Goal: Task Accomplishment & Management: Manage account settings

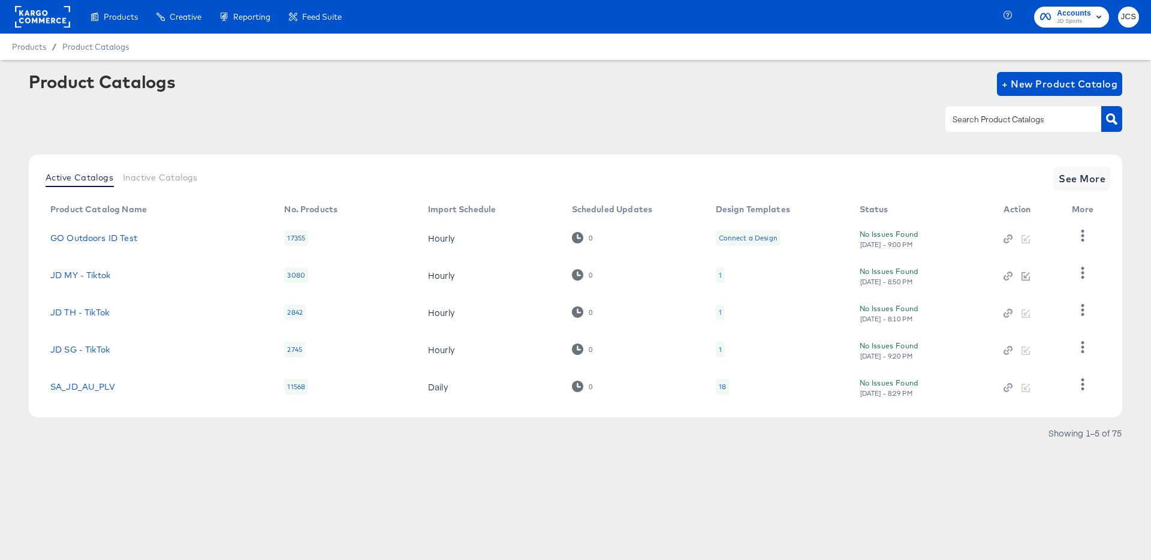
click at [44, 21] on rect at bounding box center [42, 17] width 55 height 22
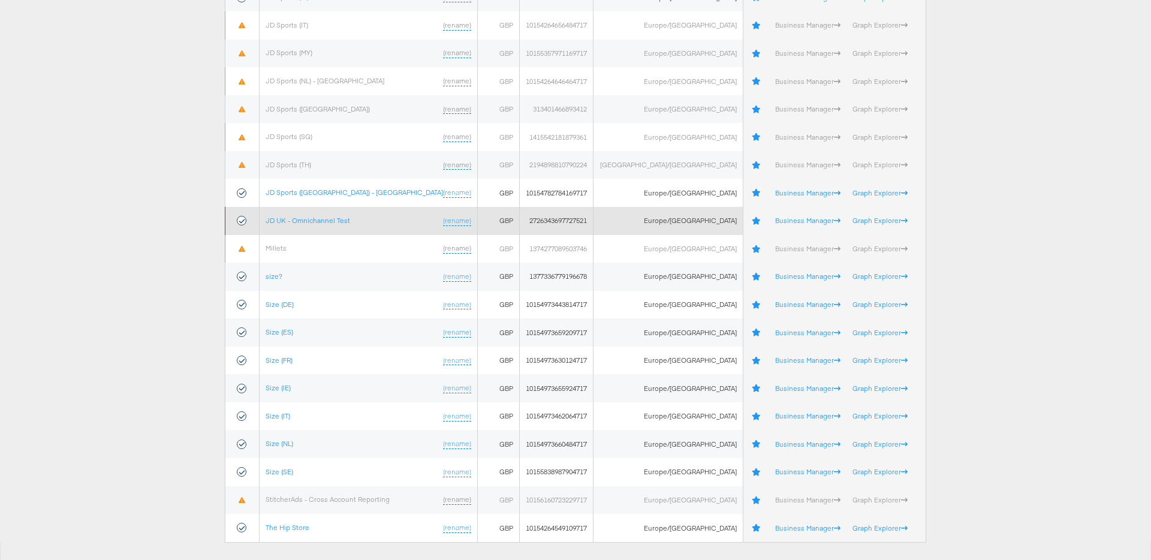
scroll to position [537, 0]
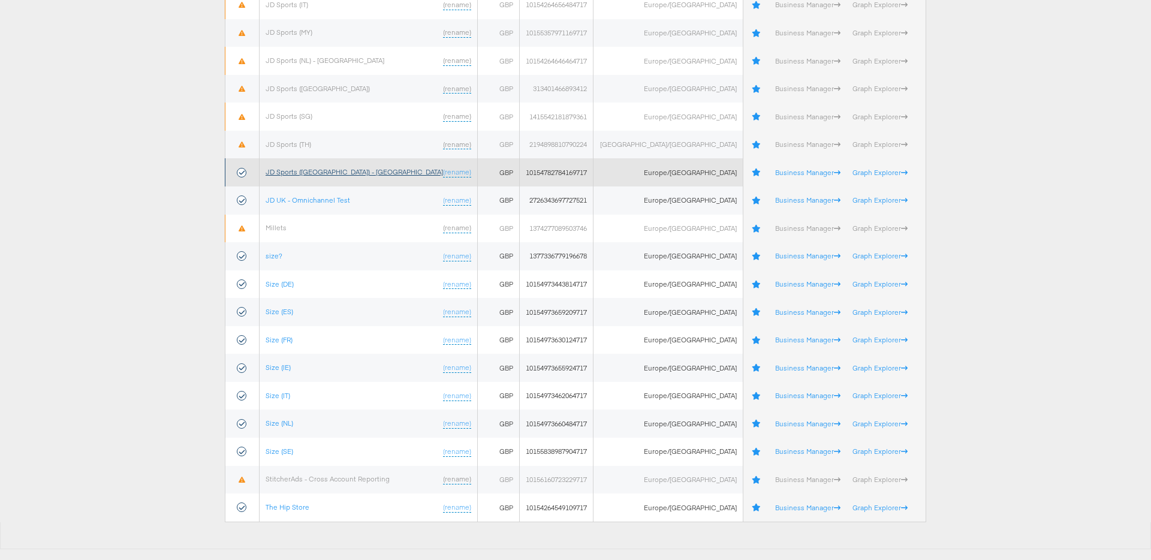
click at [315, 167] on link "JD Sports (UK) - SA" at bounding box center [355, 171] width 178 height 9
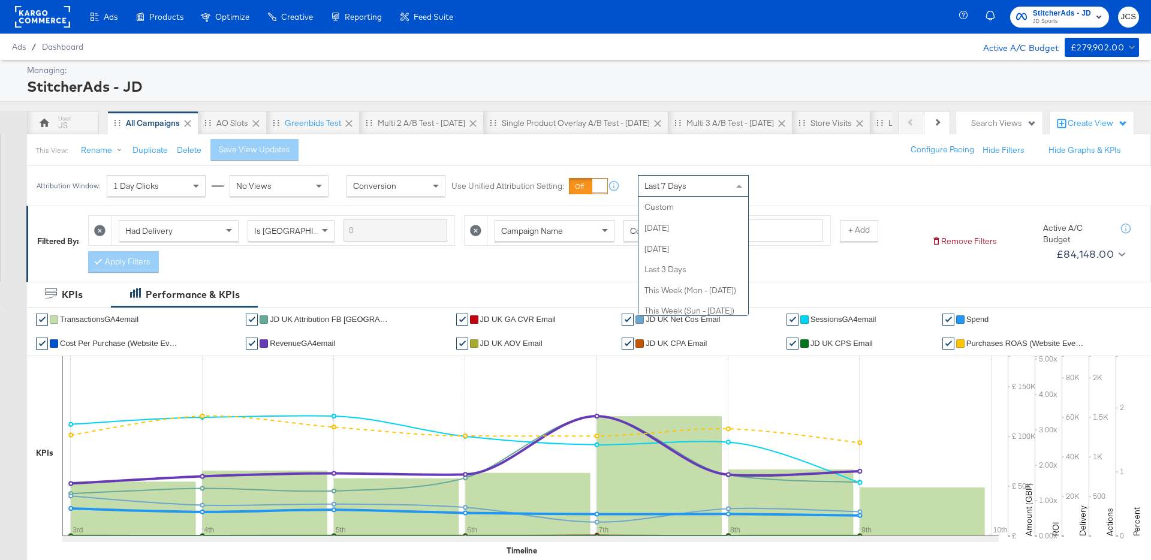
click at [663, 187] on span "Last 7 Days" at bounding box center [666, 186] width 42 height 11
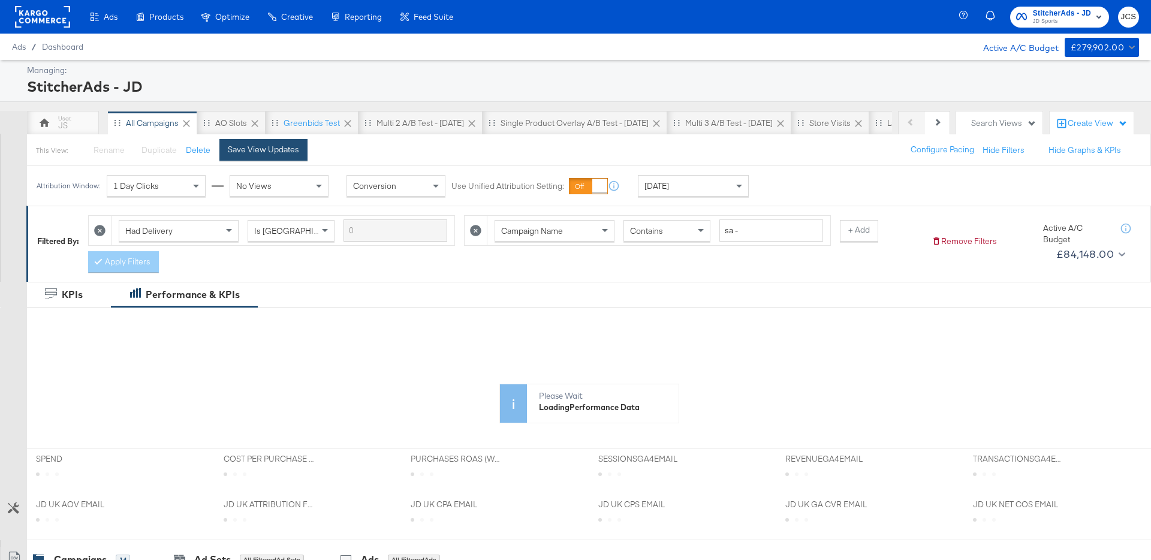
click at [260, 155] on div "Save View Updates" at bounding box center [263, 149] width 71 height 11
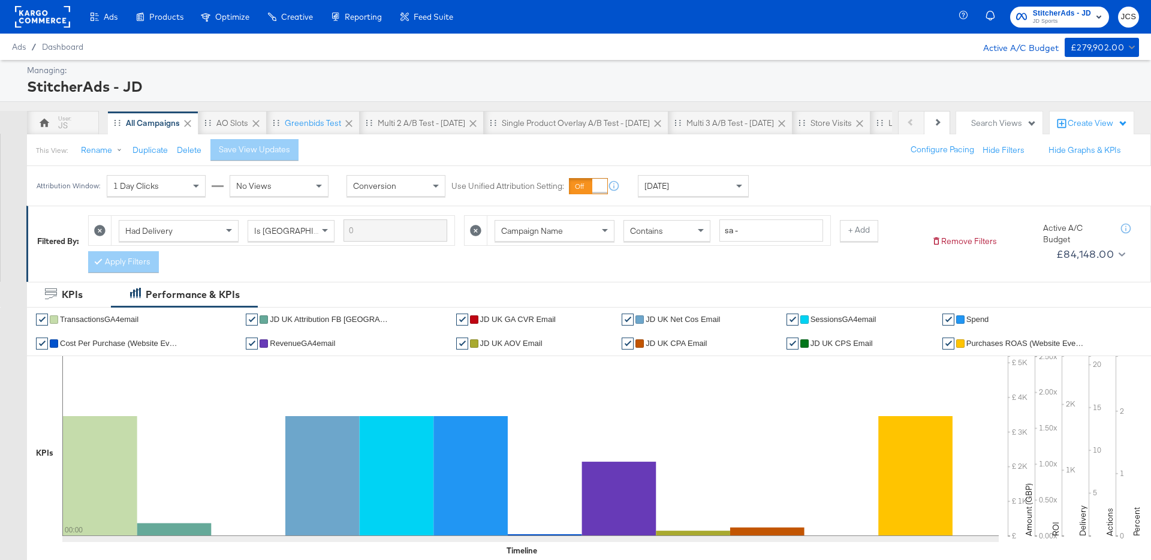
click at [63, 20] on rect at bounding box center [42, 17] width 55 height 22
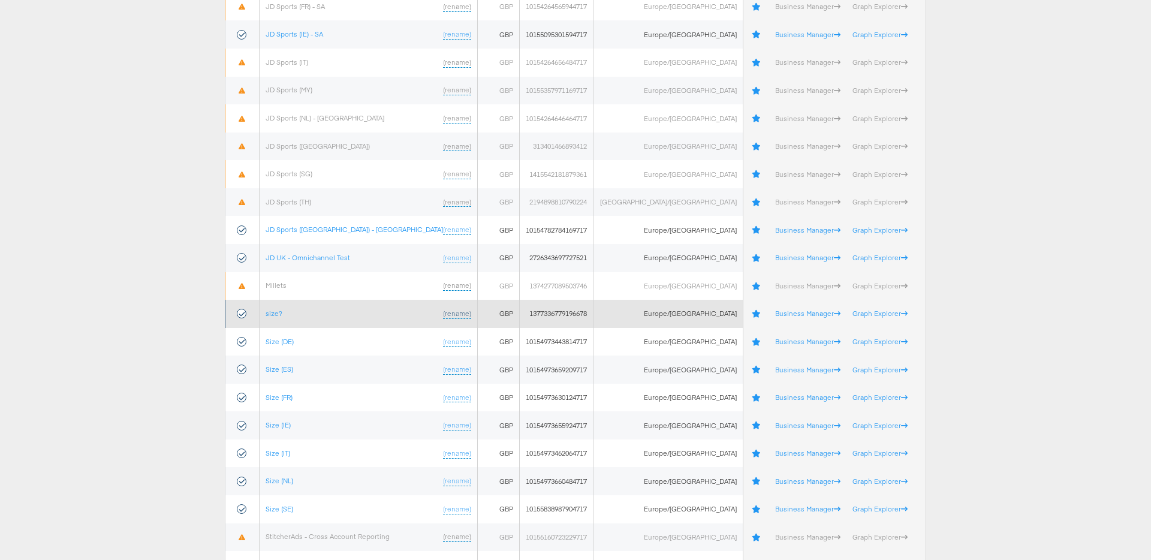
scroll to position [537, 0]
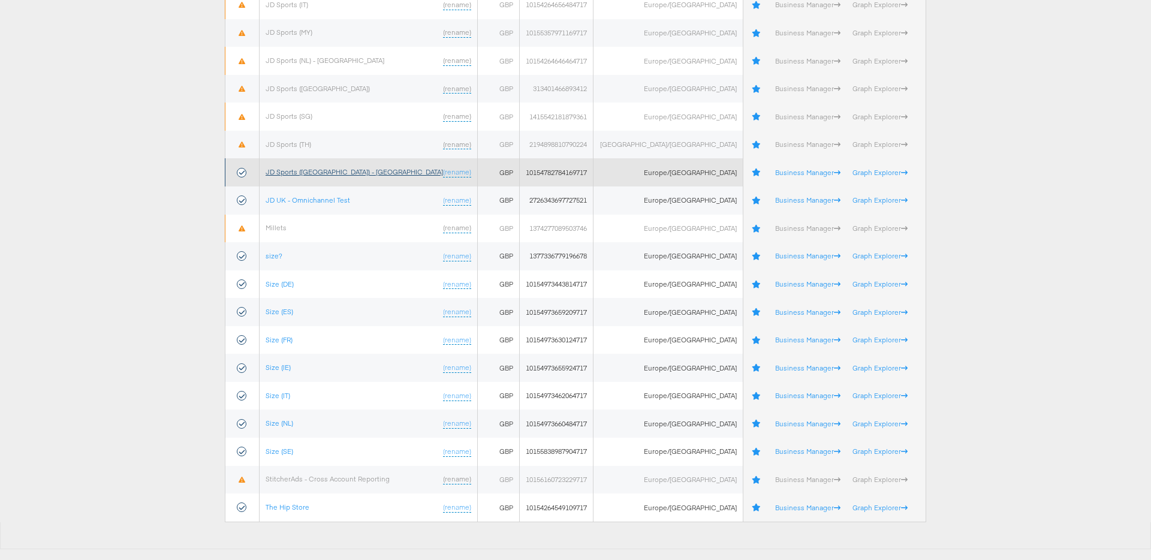
click at [302, 170] on link "JD Sports ([GEOGRAPHIC_DATA]) - [GEOGRAPHIC_DATA]" at bounding box center [355, 171] width 178 height 9
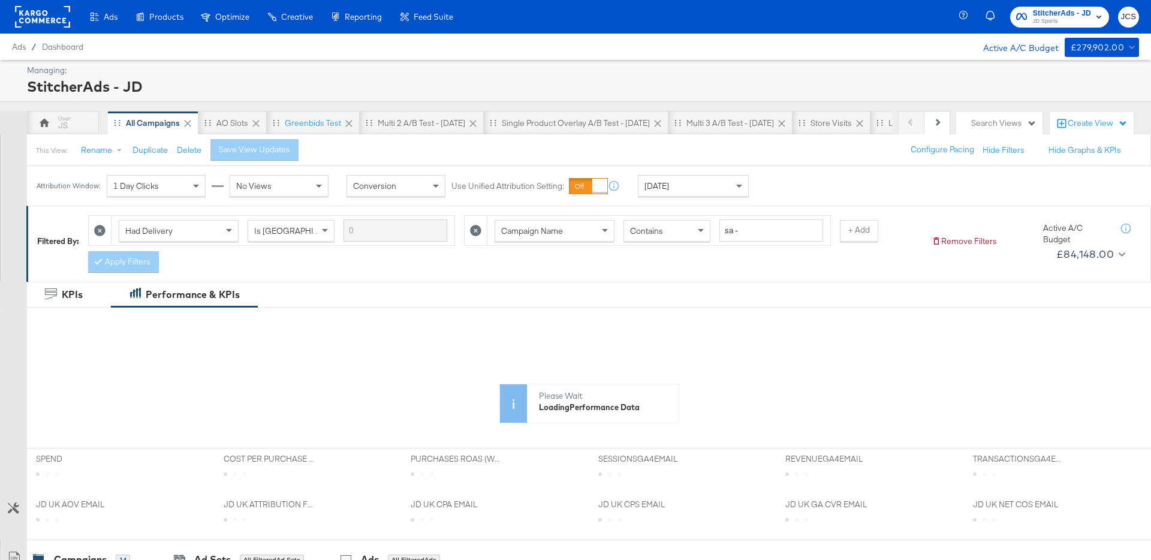
click at [693, 185] on div "[DATE]" at bounding box center [694, 186] width 110 height 20
click at [294, 148] on div "Save View Updates" at bounding box center [263, 149] width 71 height 11
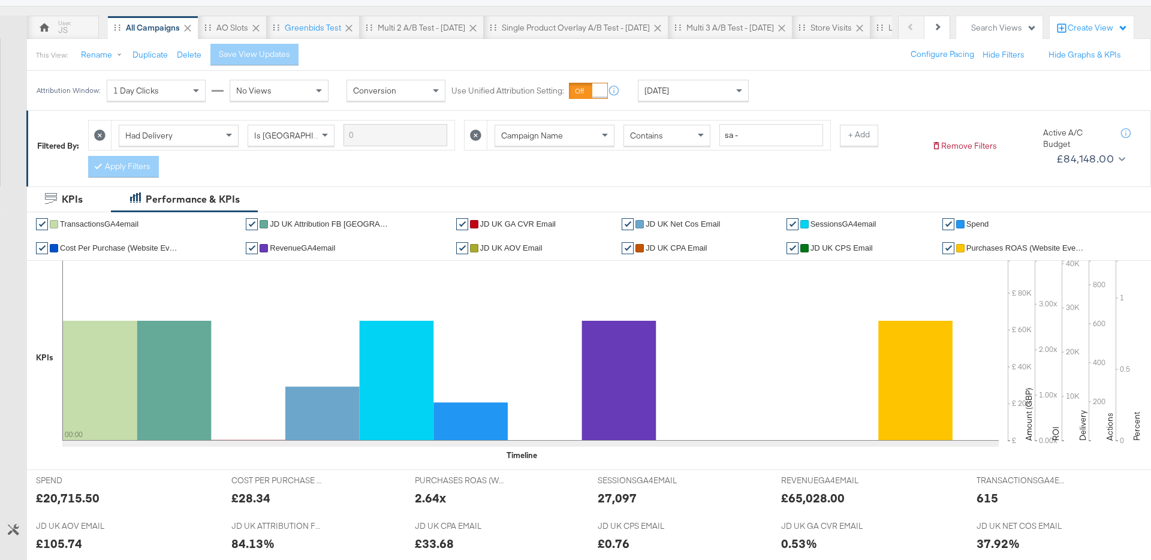
scroll to position [0, 0]
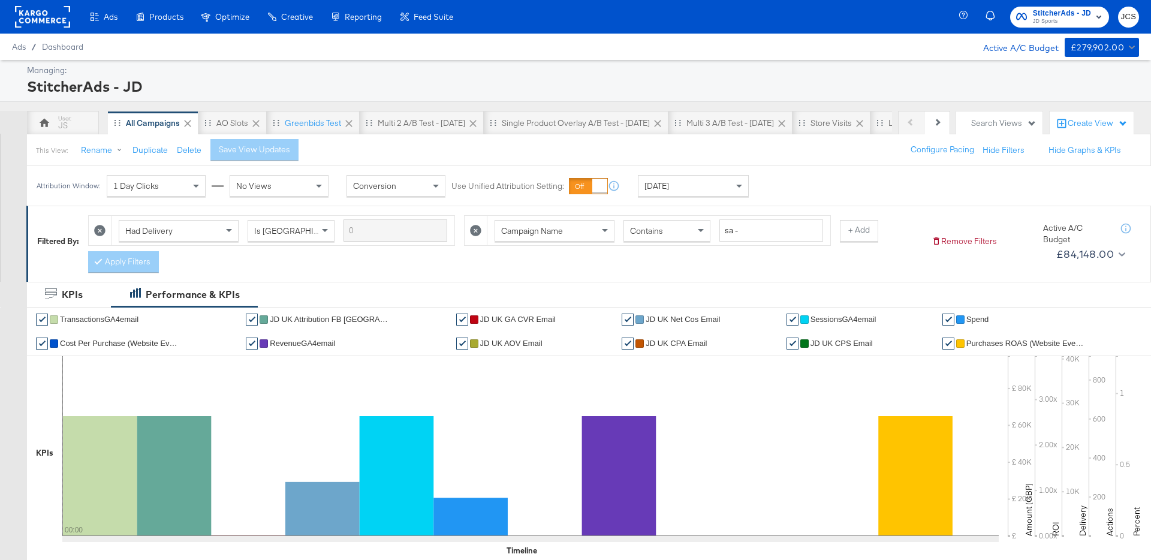
click at [669, 190] on span "Yesterday" at bounding box center [657, 186] width 25 height 11
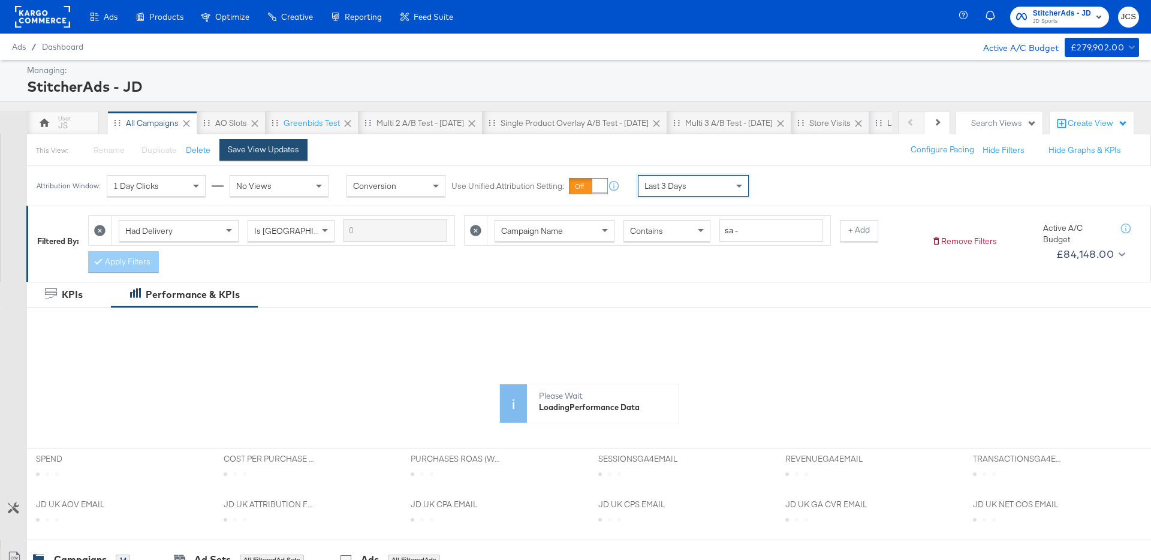
click at [290, 149] on div "Save View Updates" at bounding box center [263, 149] width 71 height 11
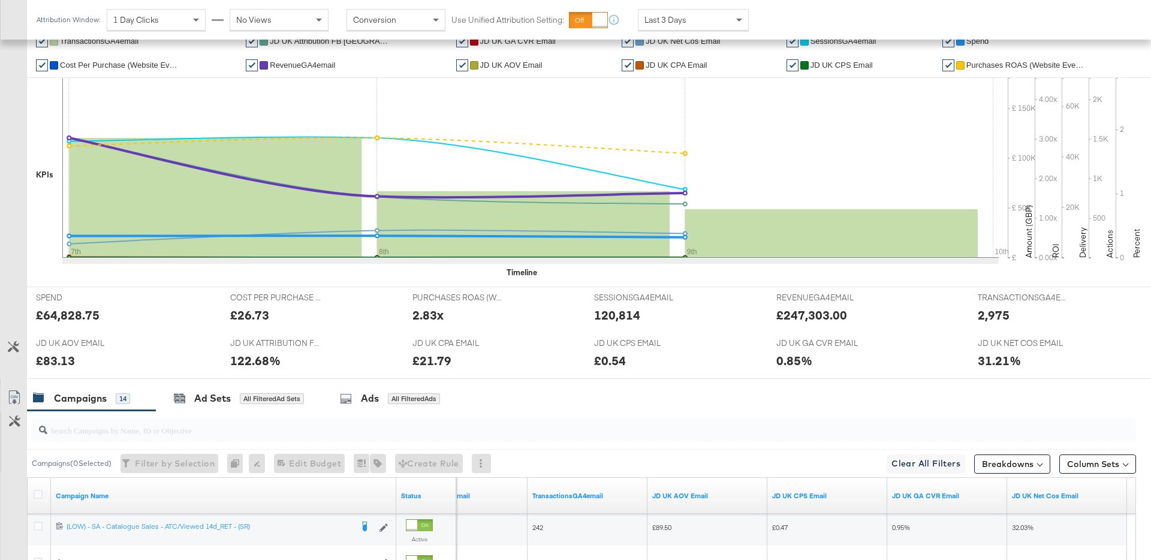
scroll to position [267, 0]
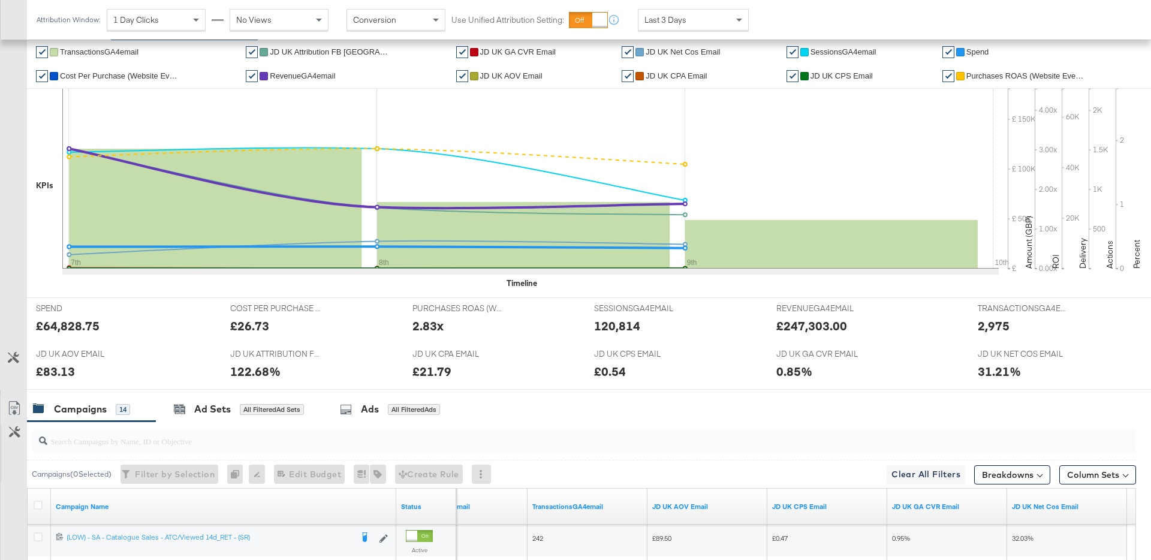
click at [673, 23] on span "Last 3 Days" at bounding box center [666, 19] width 42 height 11
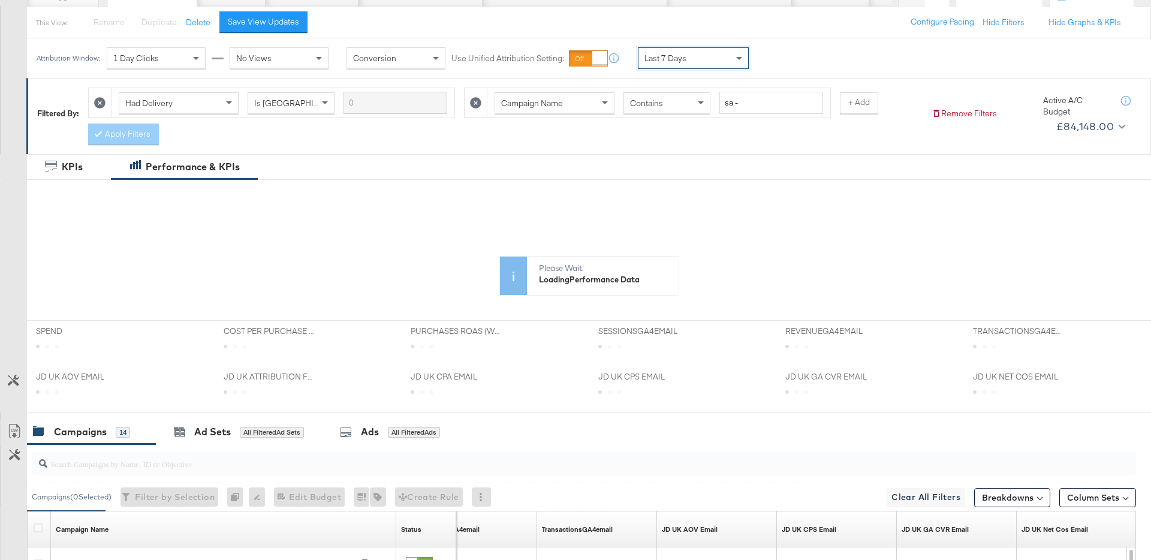
scroll to position [0, 0]
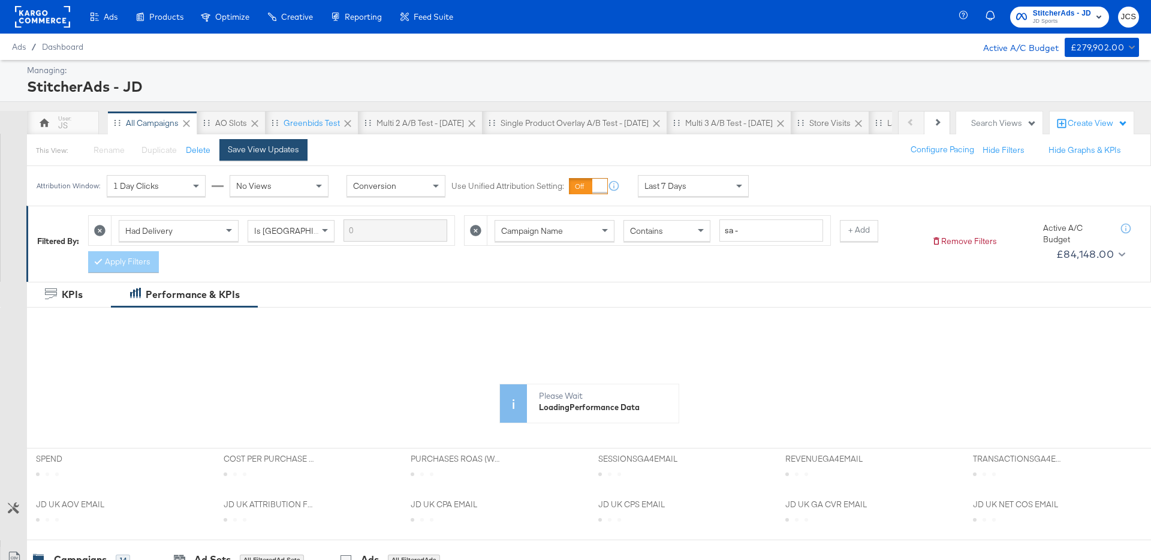
click at [244, 155] on button "Save View Updates" at bounding box center [263, 150] width 88 height 22
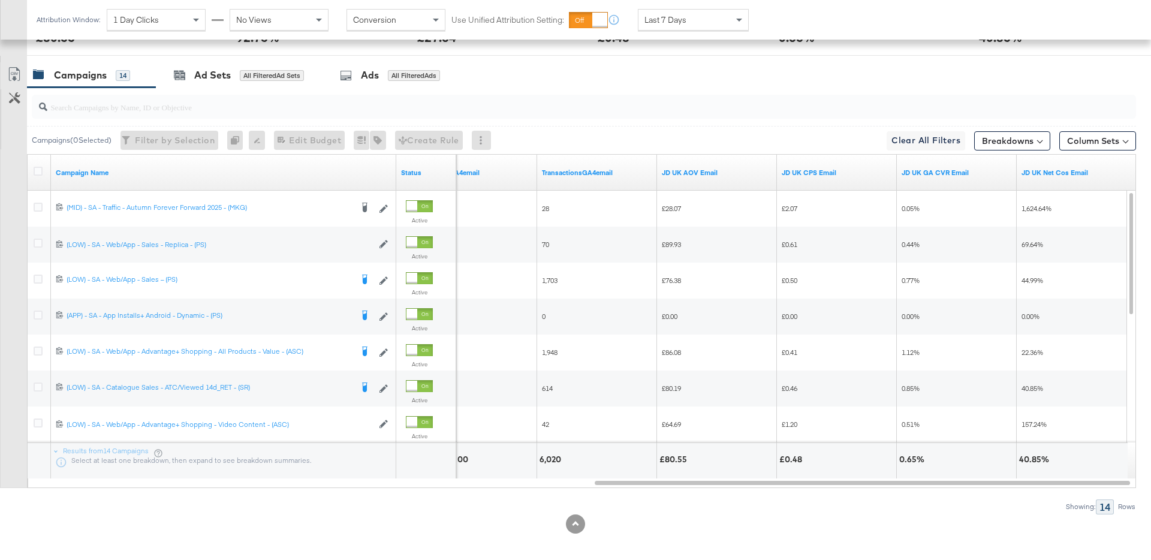
scroll to position [608, 0]
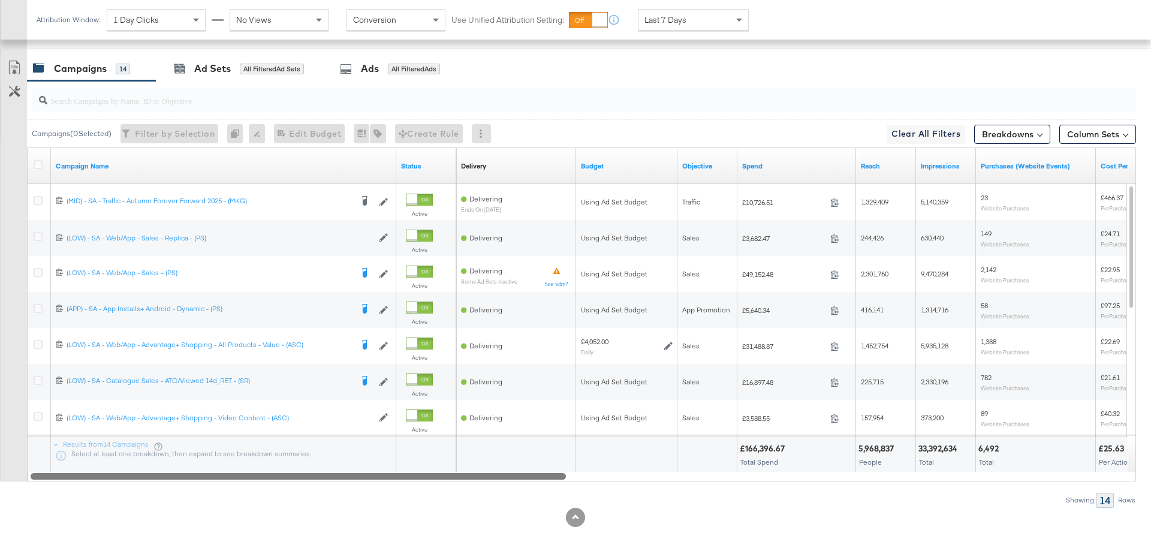
drag, startPoint x: 638, startPoint y: 479, endPoint x: 50, endPoint y: 486, distance: 588.4
click at [50, 486] on div "Campaigns ( 0 Selected) Filter by Selection Filter 0 campaigns 0 Rename 0 campa…" at bounding box center [568, 294] width 1136 height 426
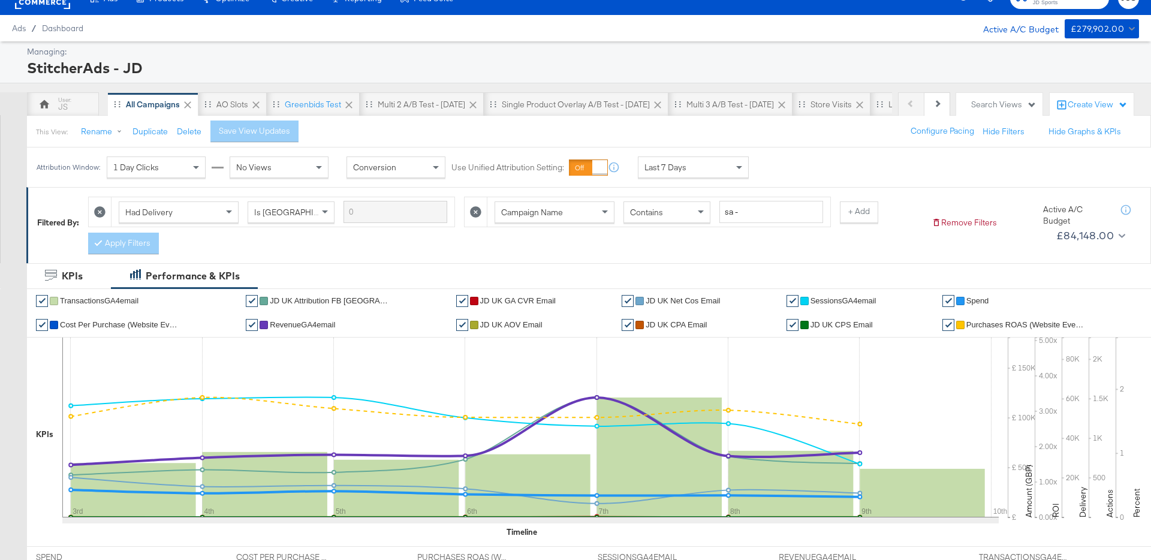
scroll to position [0, 0]
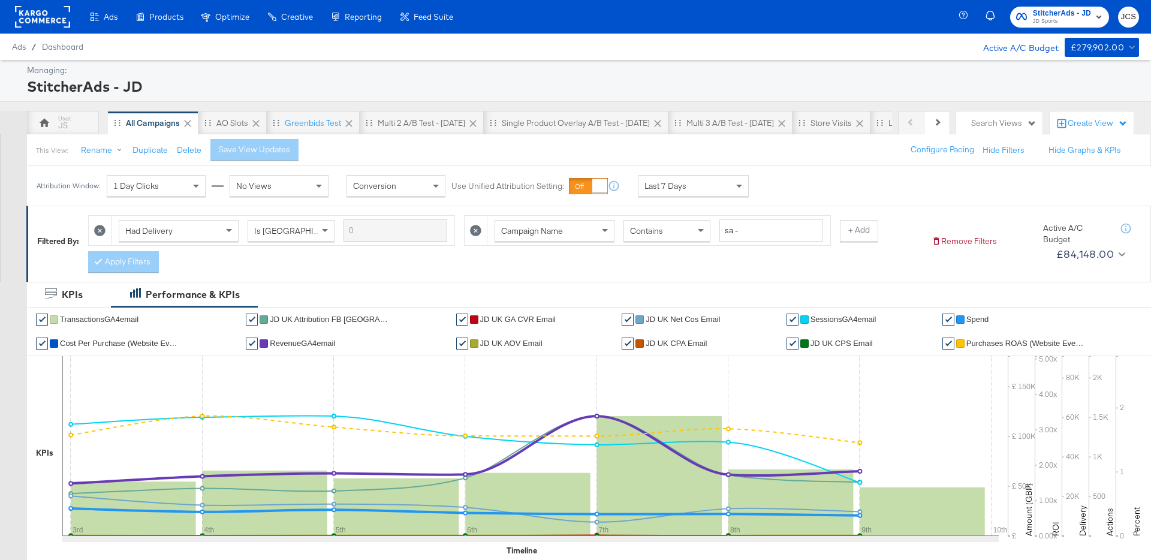
click at [1007, 123] on div "Search Views" at bounding box center [1004, 123] width 65 height 11
click at [930, 178] on div "New View" at bounding box center [926, 177] width 38 height 8
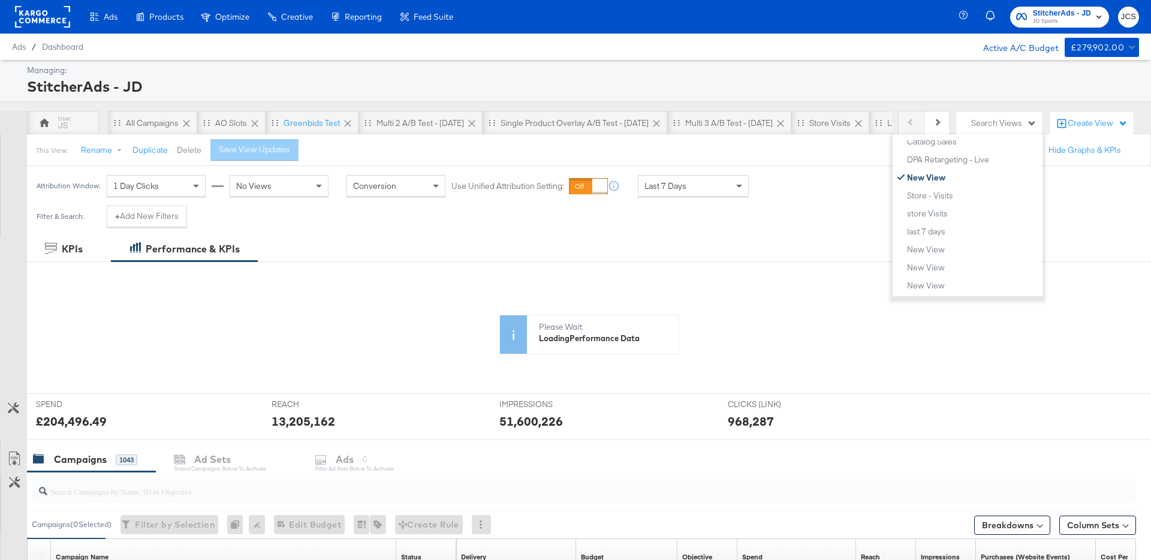
click at [188, 149] on button "Delete" at bounding box center [189, 150] width 25 height 11
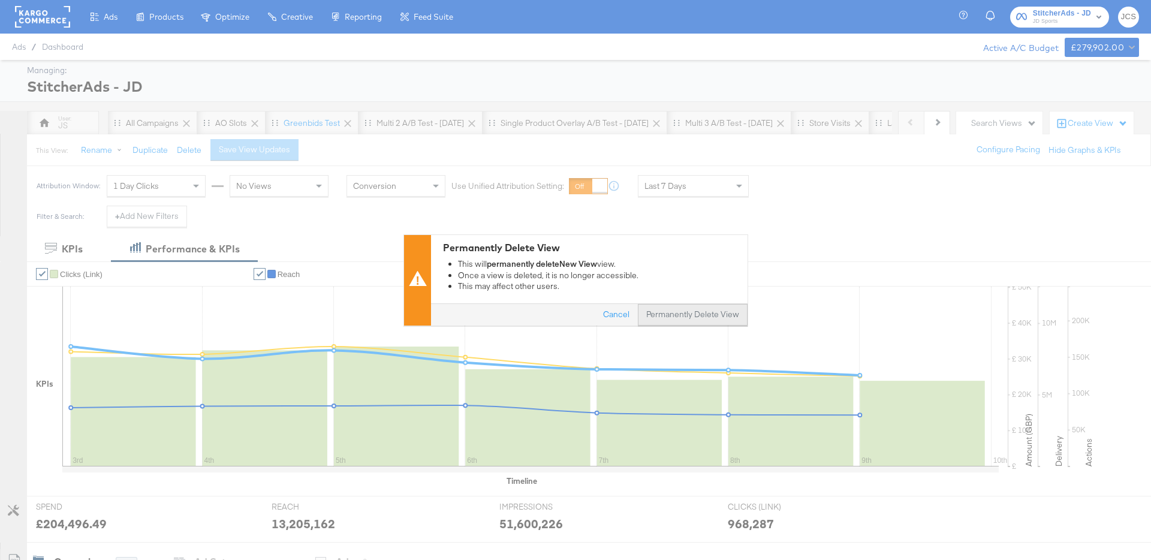
click at [684, 313] on button "Permanently Delete View" at bounding box center [693, 315] width 110 height 22
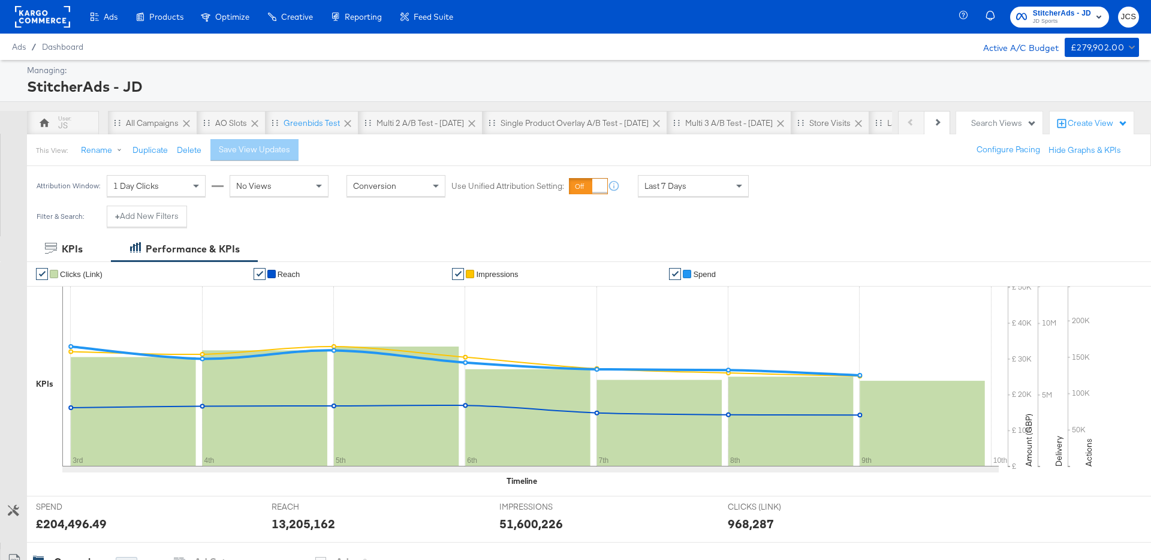
click at [996, 124] on div "Search Views" at bounding box center [1004, 123] width 65 height 11
click at [934, 260] on div "New View" at bounding box center [926, 258] width 38 height 8
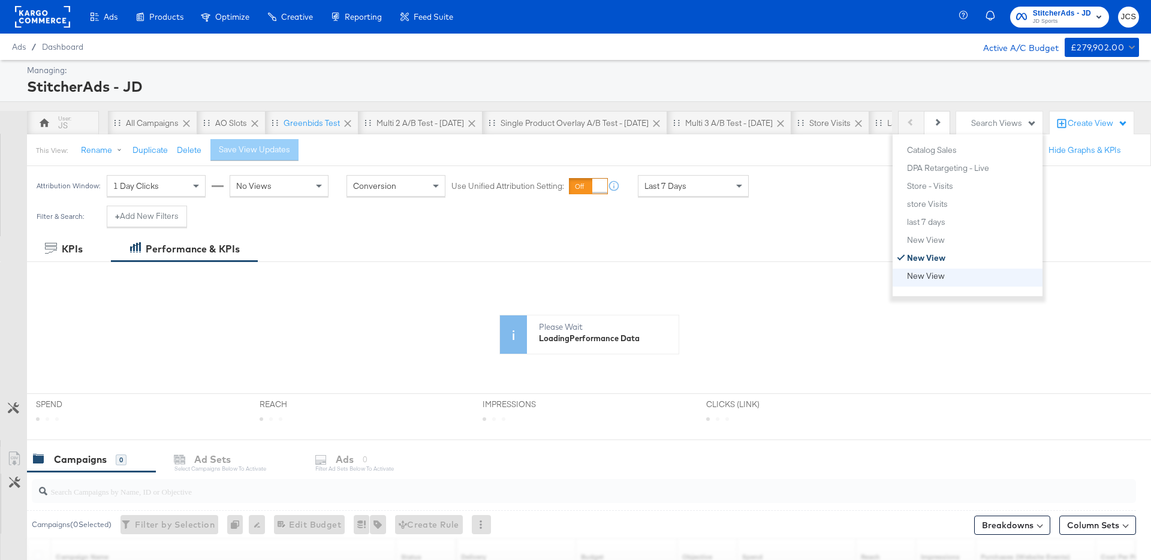
click at [930, 275] on div "New View" at bounding box center [926, 276] width 38 height 8
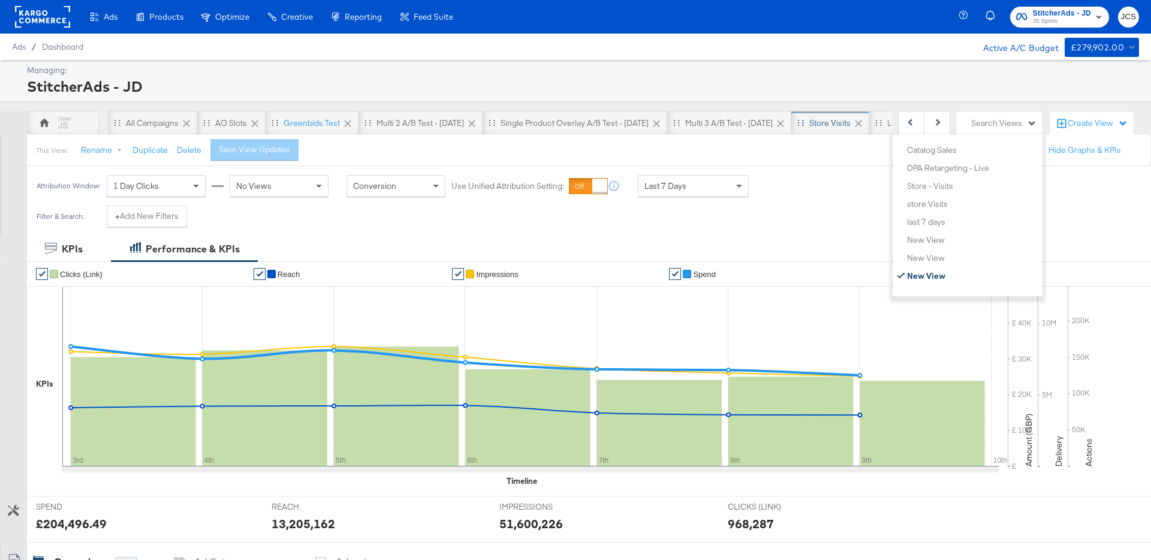
scroll to position [0, 323]
click at [186, 148] on button "Delete" at bounding box center [189, 150] width 25 height 11
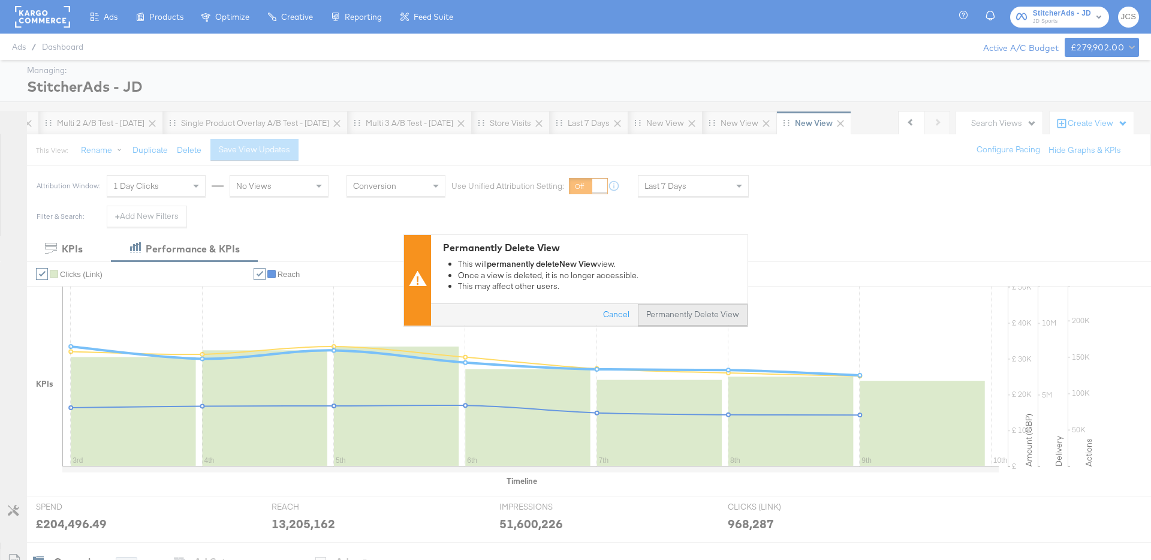
click at [697, 316] on button "Permanently Delete View" at bounding box center [693, 315] width 110 height 22
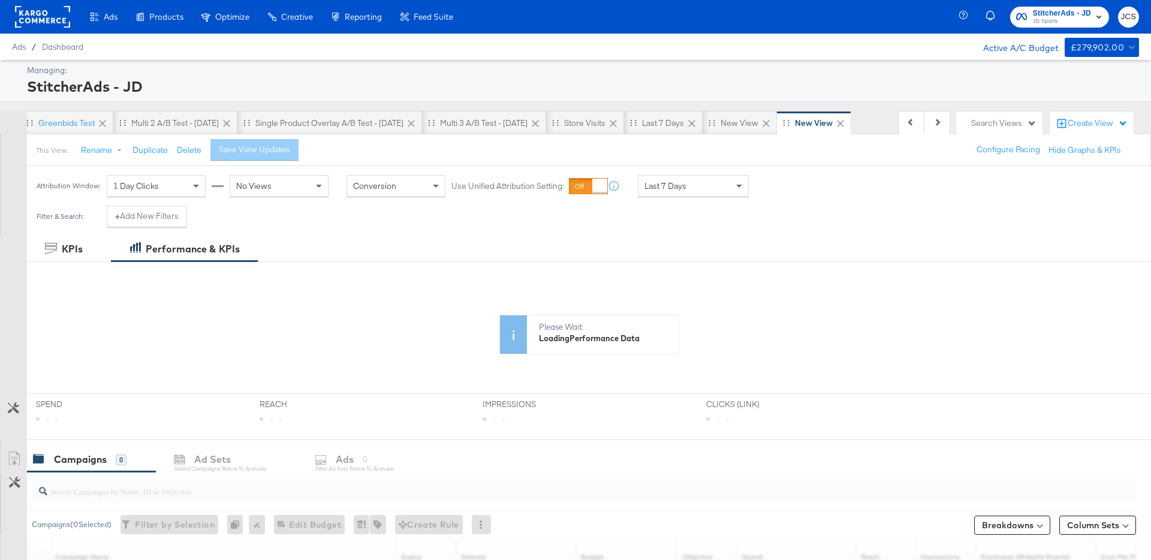
scroll to position [0, 191]
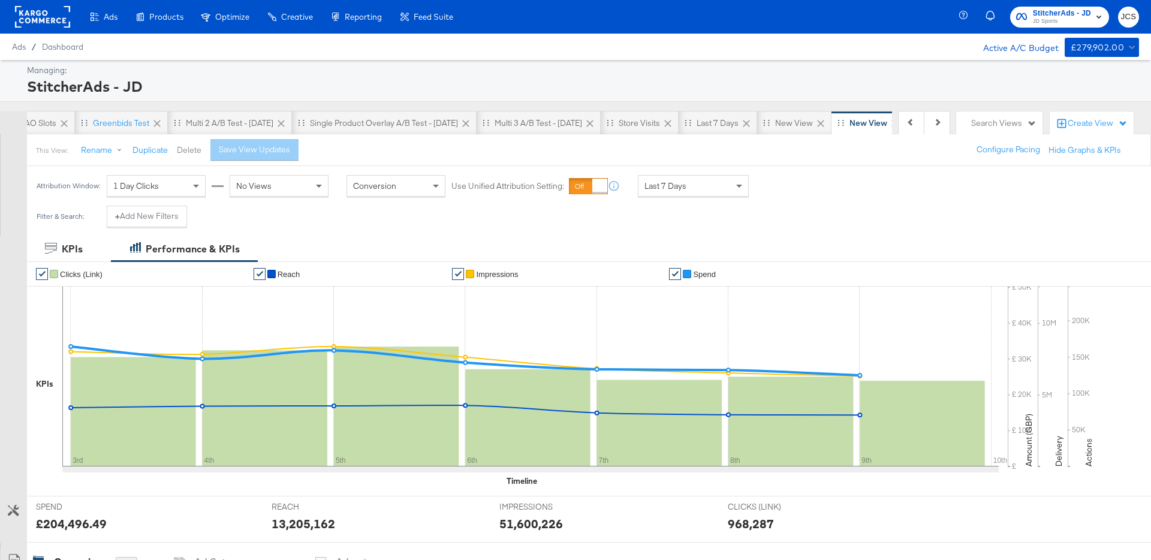
click at [187, 151] on button "Delete" at bounding box center [189, 150] width 25 height 11
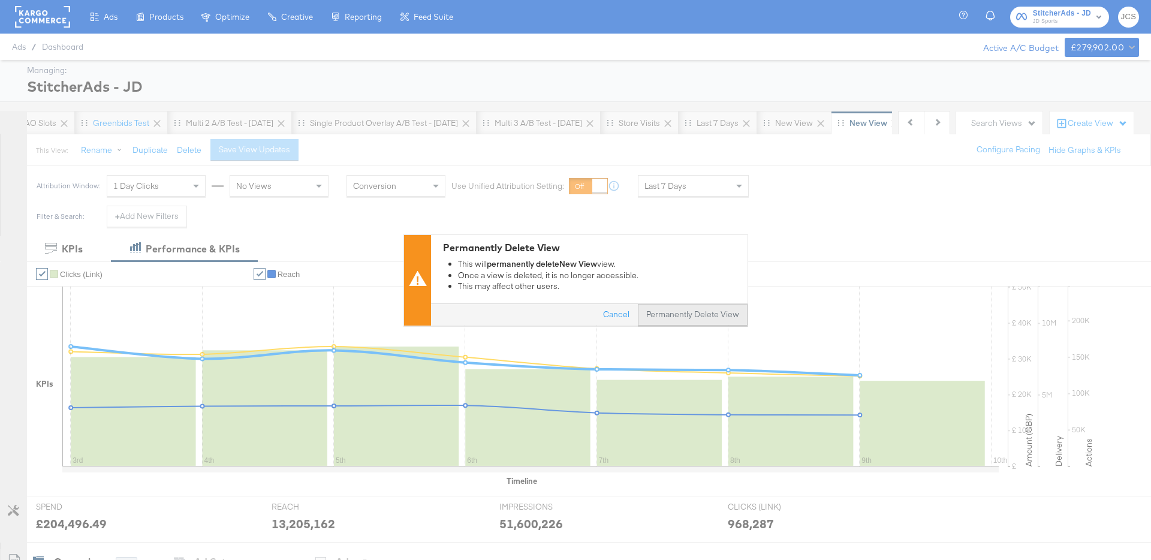
click at [686, 318] on button "Permanently Delete View" at bounding box center [693, 315] width 110 height 22
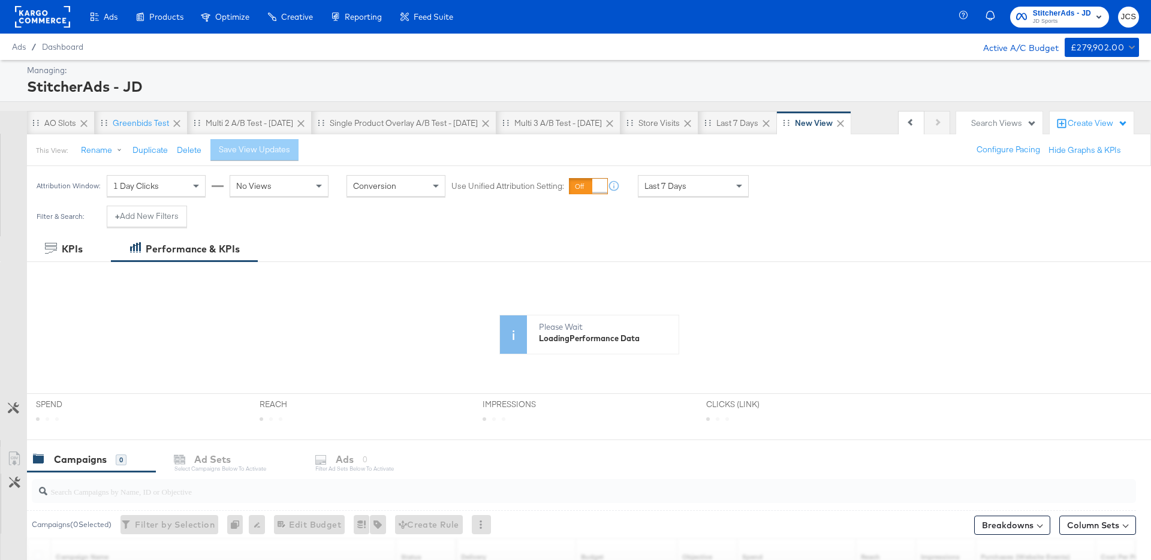
scroll to position [0, 117]
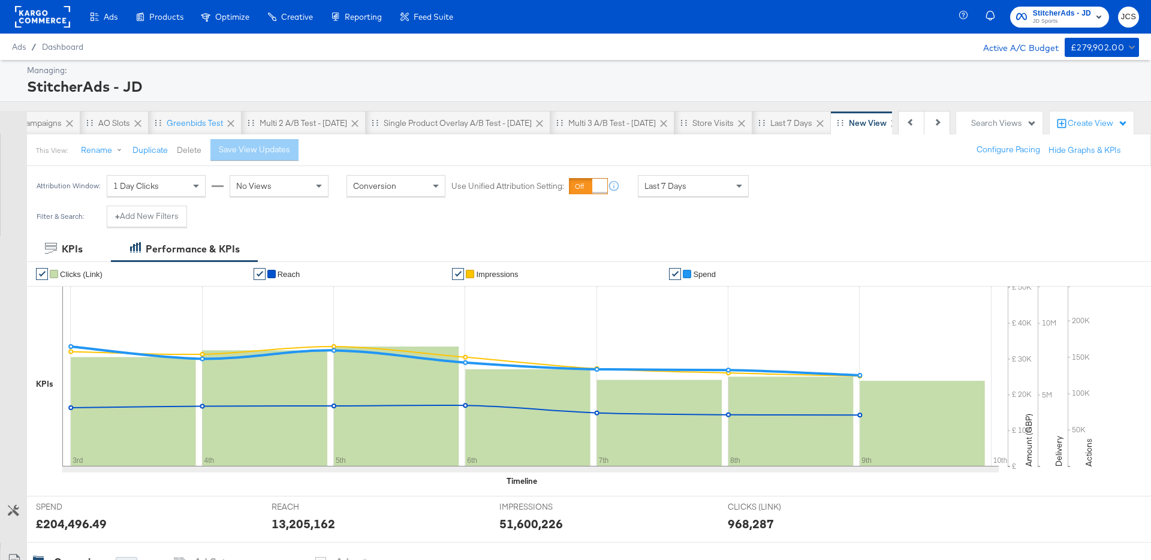
click at [192, 149] on button "Delete" at bounding box center [189, 150] width 25 height 11
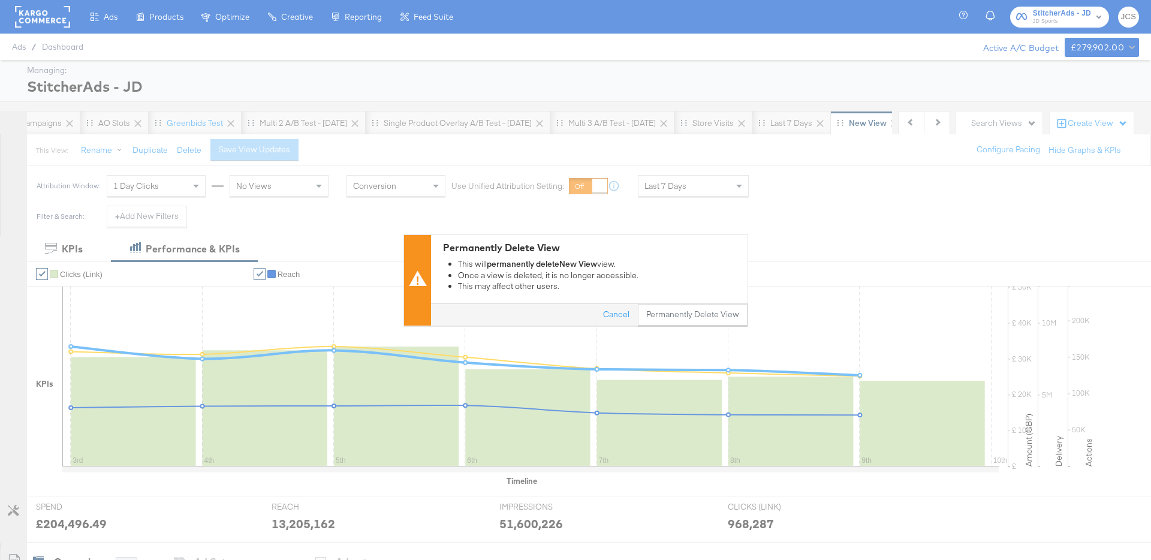
click at [909, 204] on div "Permanently Delete View This will permanently delete New View view. Once a view…" at bounding box center [575, 280] width 1151 height 560
click at [615, 312] on button "Cancel" at bounding box center [616, 315] width 43 height 22
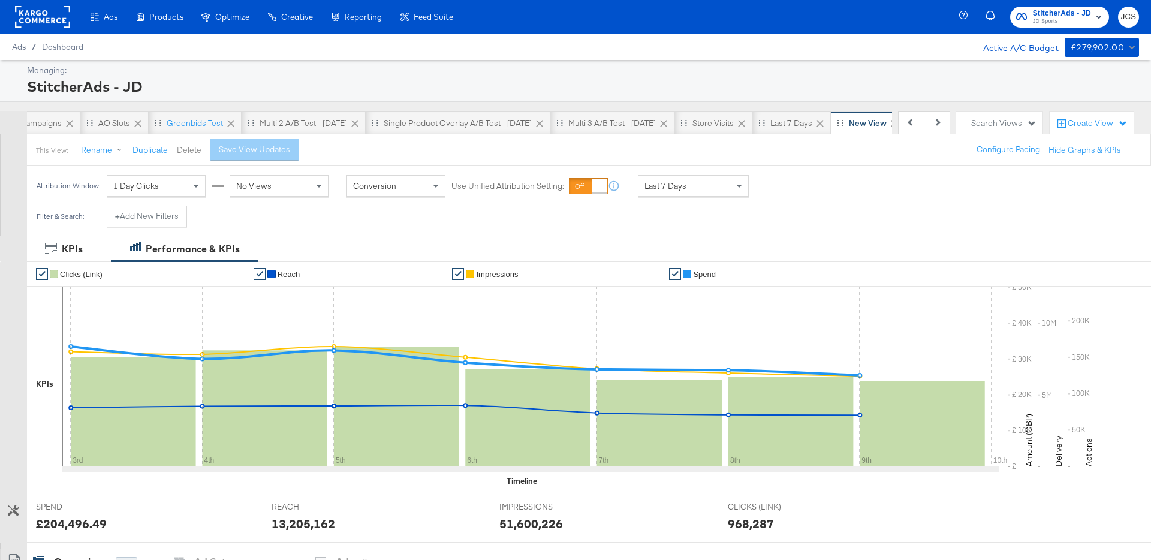
click at [186, 148] on button "Delete" at bounding box center [189, 150] width 25 height 11
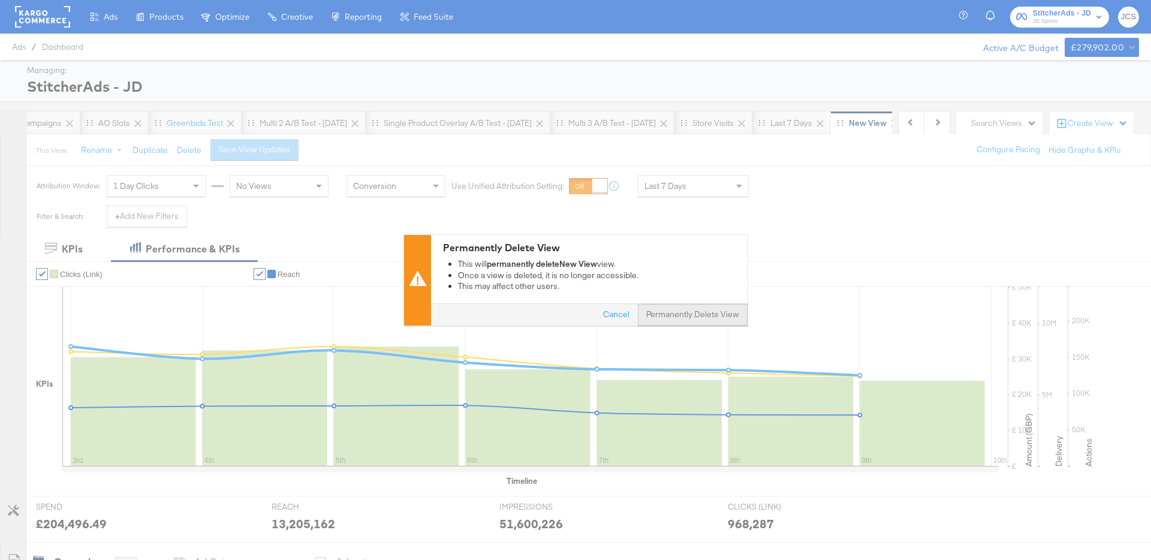
click at [672, 318] on button "Permanently Delete View" at bounding box center [693, 315] width 110 height 22
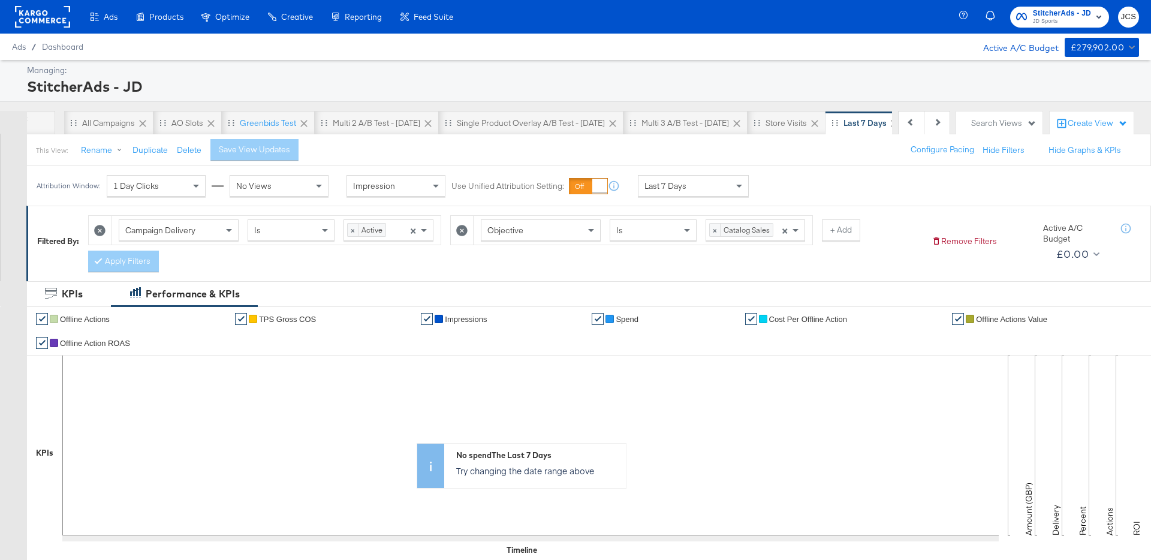
click at [42, 28] on div at bounding box center [42, 17] width 55 height 34
click at [47, 25] on rect at bounding box center [42, 17] width 55 height 22
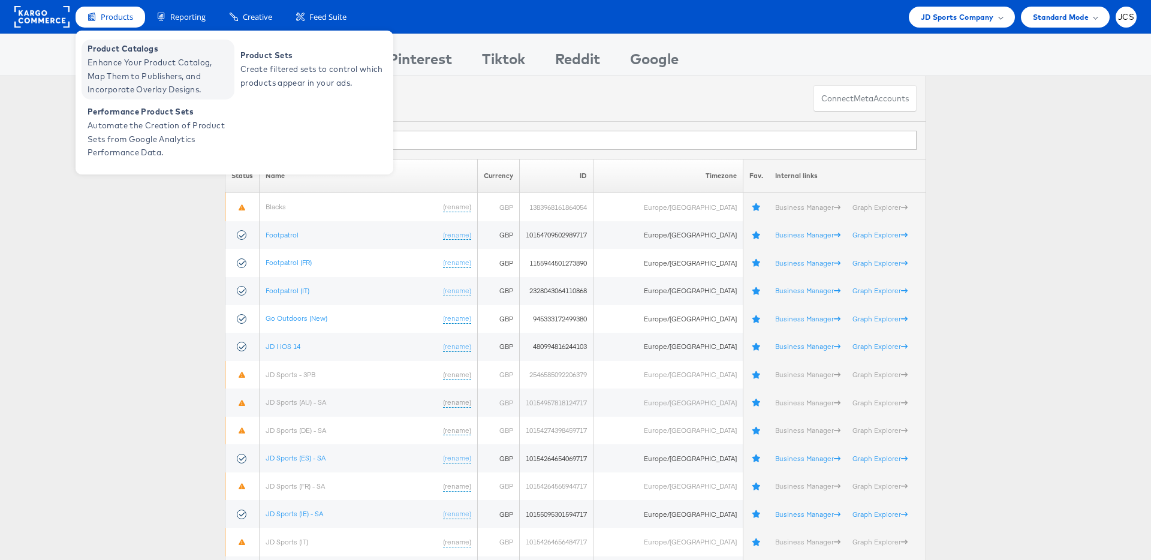
click at [115, 58] on span "Enhance Your Product Catalog, Map Them to Publishers, and Incorporate Overlay D…" at bounding box center [160, 76] width 144 height 41
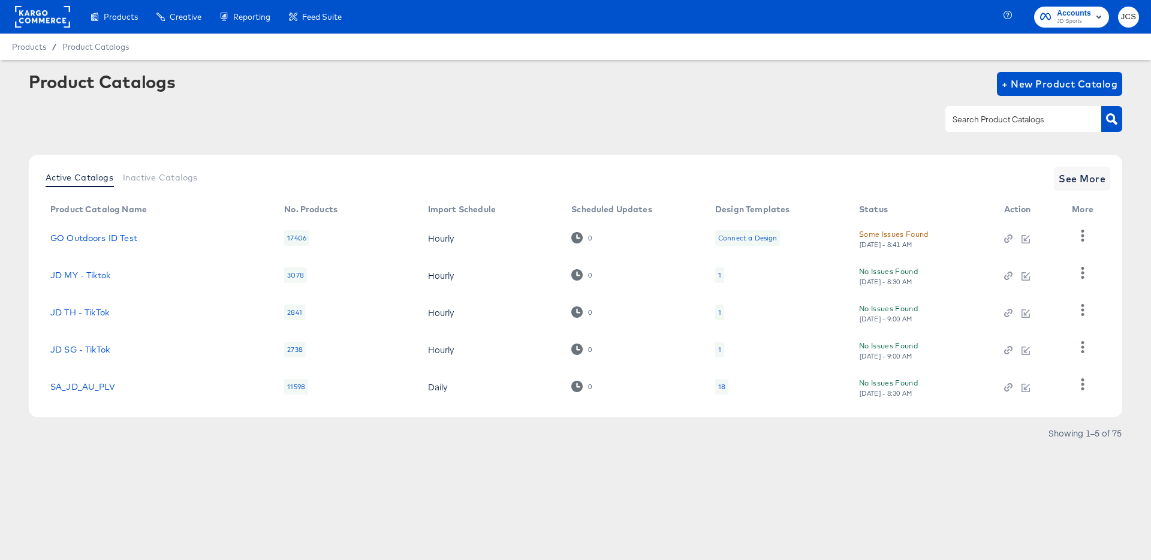
click at [981, 124] on input "text" at bounding box center [1015, 120] width 128 height 14
type input "main"
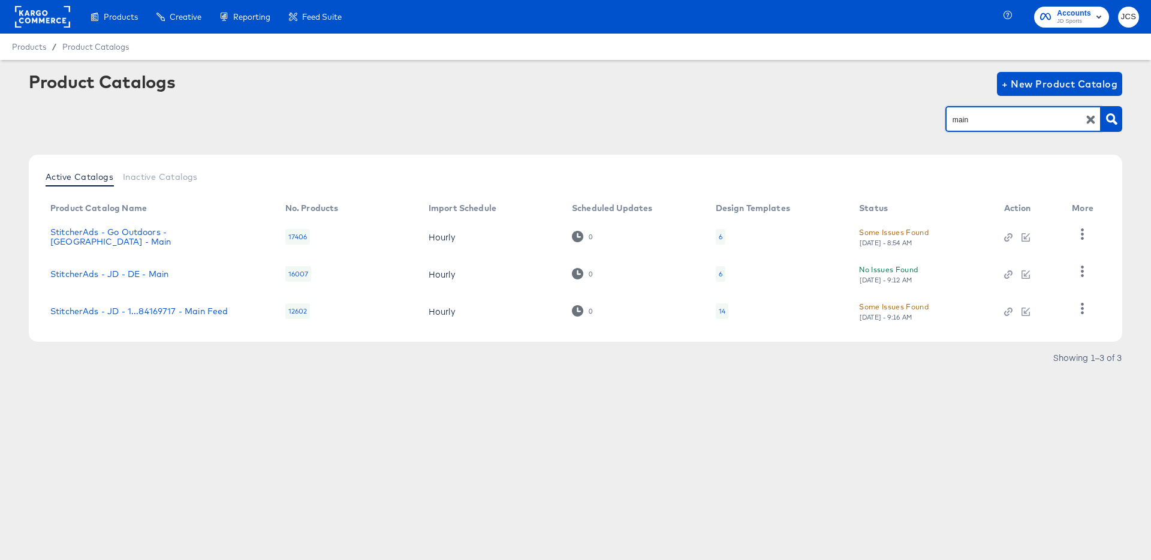
click at [716, 308] on div "14" at bounding box center [722, 311] width 13 height 16
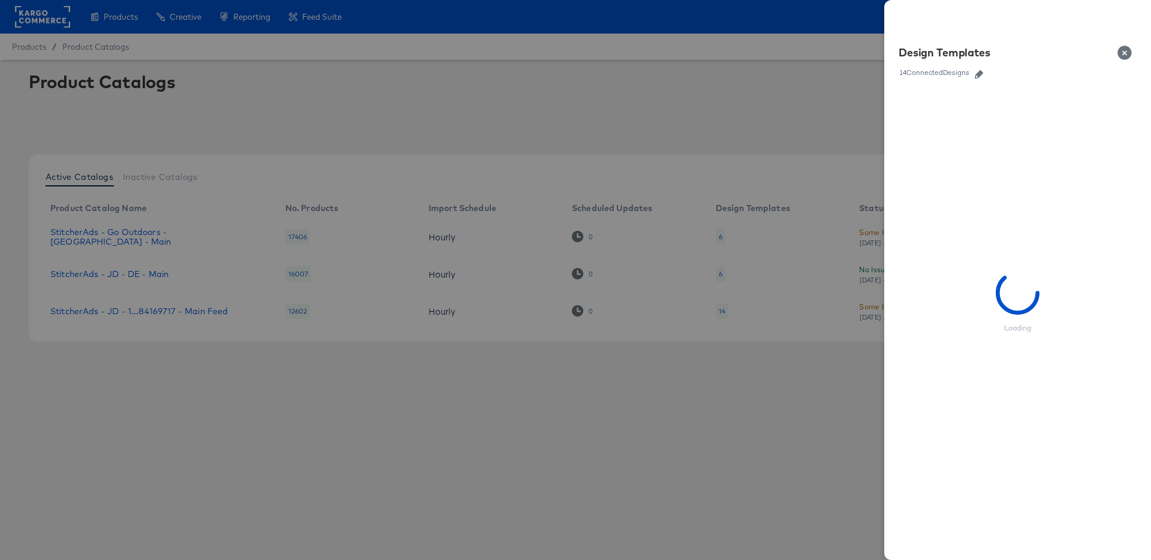
drag, startPoint x: 802, startPoint y: 247, endPoint x: 828, endPoint y: 224, distance: 34.9
click at [802, 246] on div at bounding box center [575, 280] width 1151 height 560
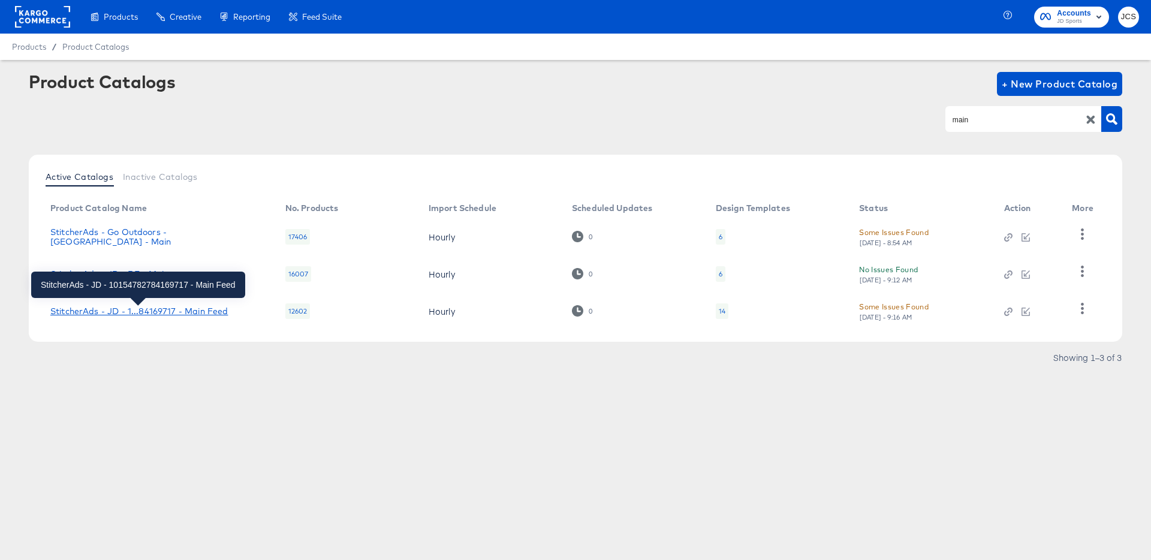
click at [209, 311] on div "StitcherAds - JD - 1...84169717 - Main Feed" at bounding box center [139, 311] width 178 height 10
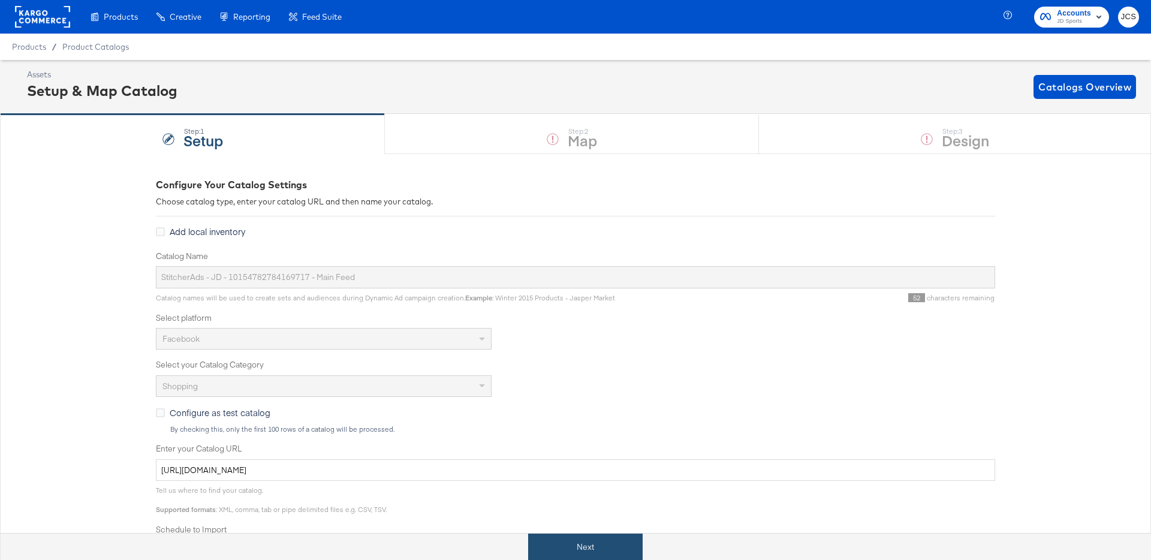
click at [554, 551] on button "Next" at bounding box center [585, 547] width 115 height 27
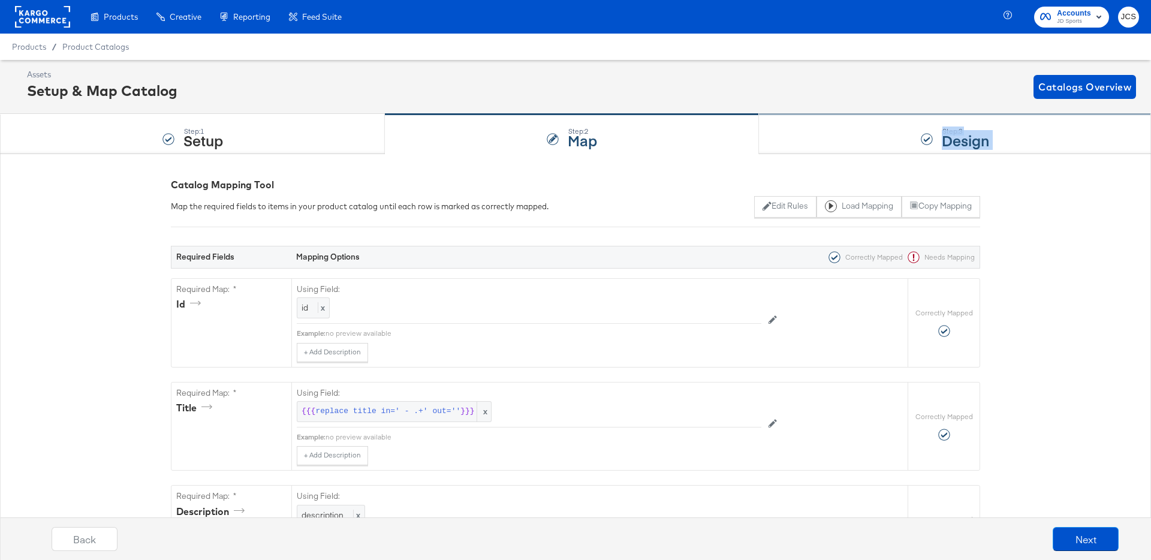
click at [880, 146] on div "Step: 3 Design" at bounding box center [955, 135] width 392 height 40
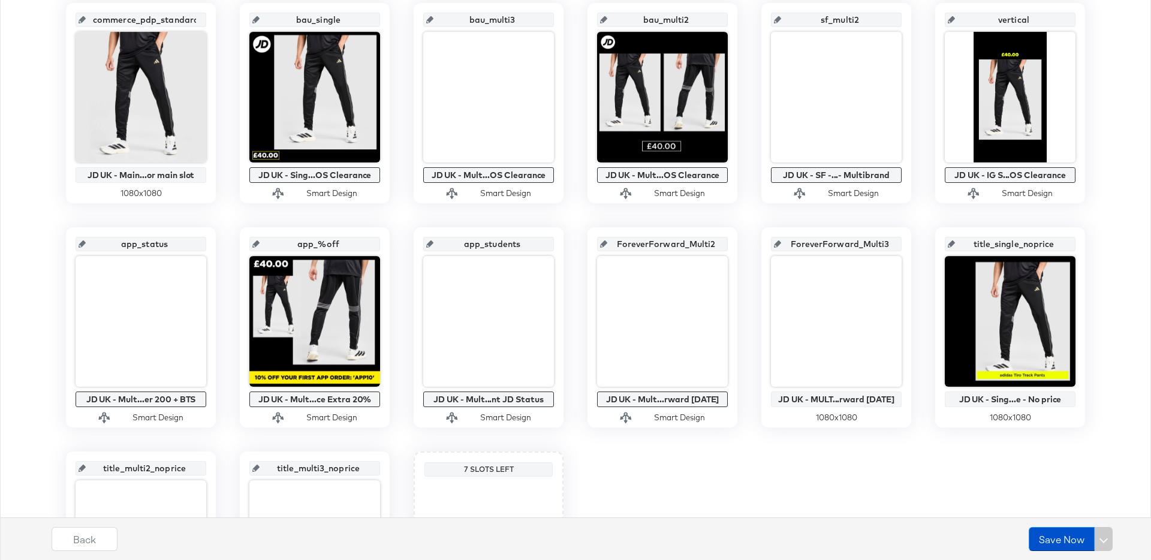
scroll to position [283, 0]
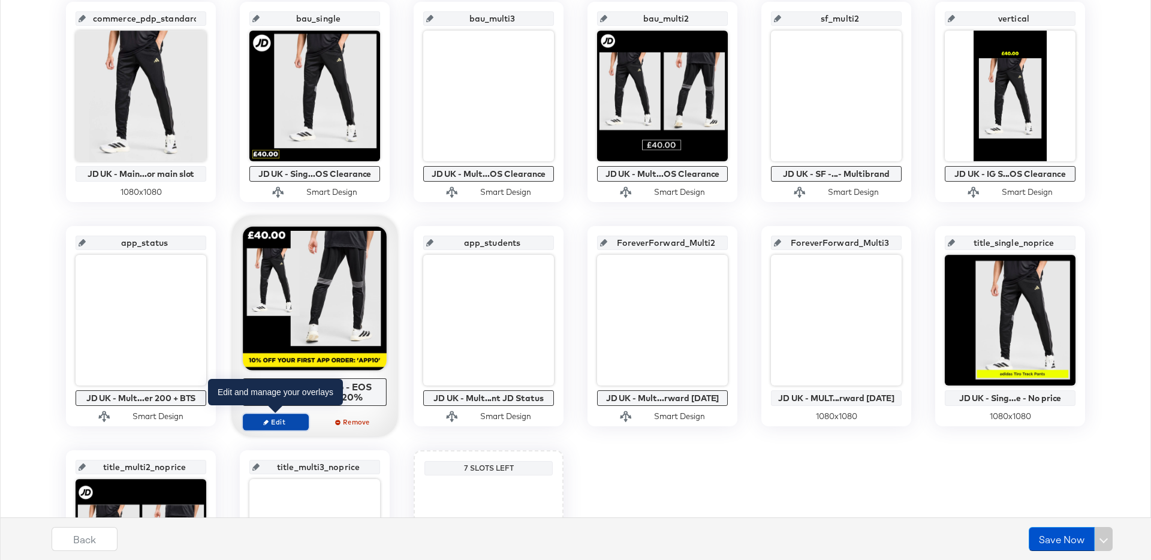
click at [291, 422] on span "Edit" at bounding box center [275, 421] width 55 height 9
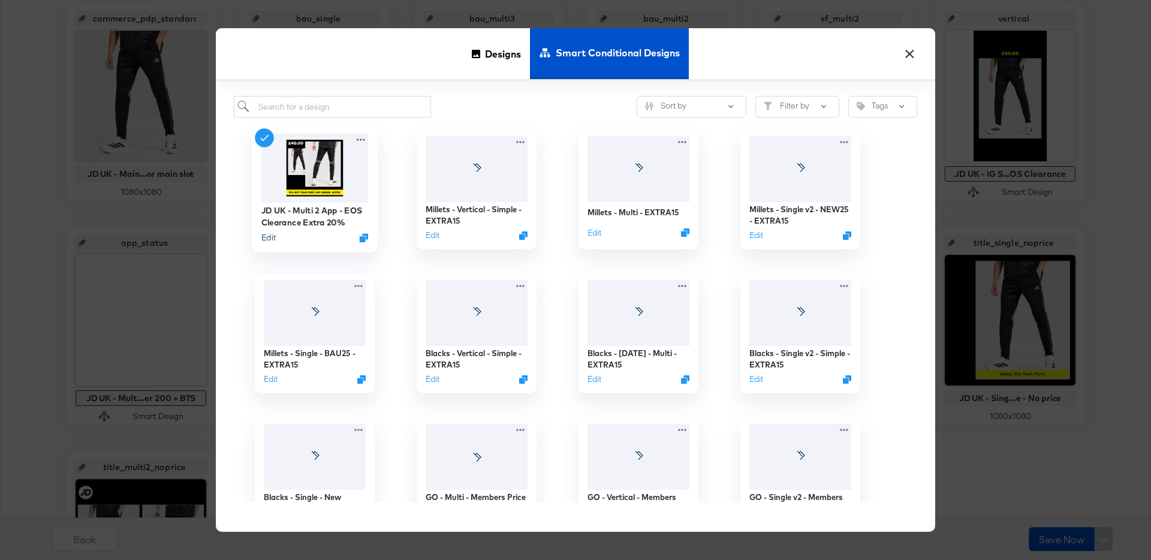
click at [274, 234] on button "Edit" at bounding box center [268, 237] width 14 height 11
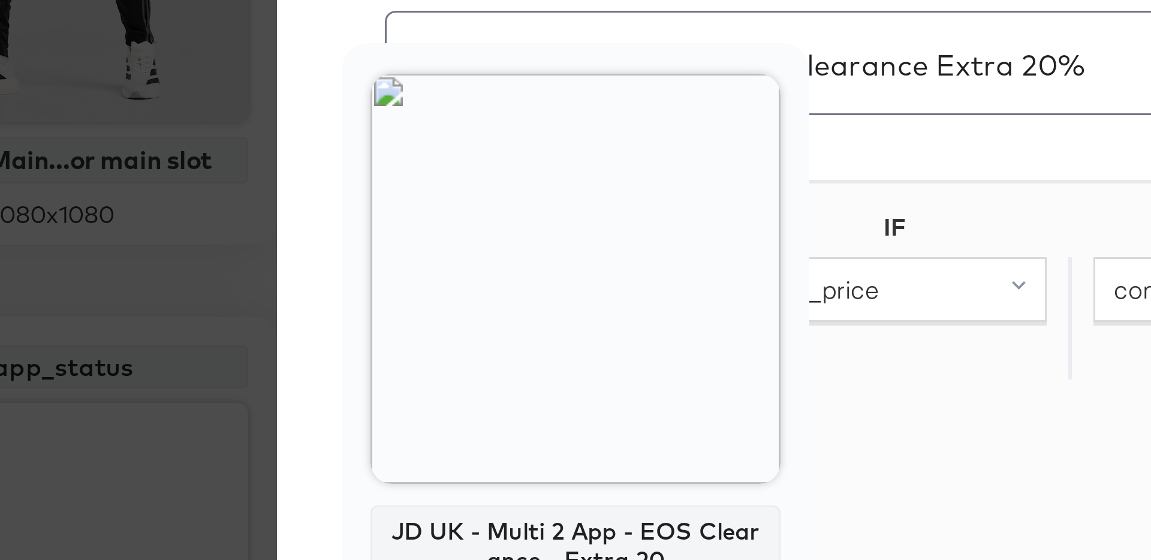
scroll to position [86, 0]
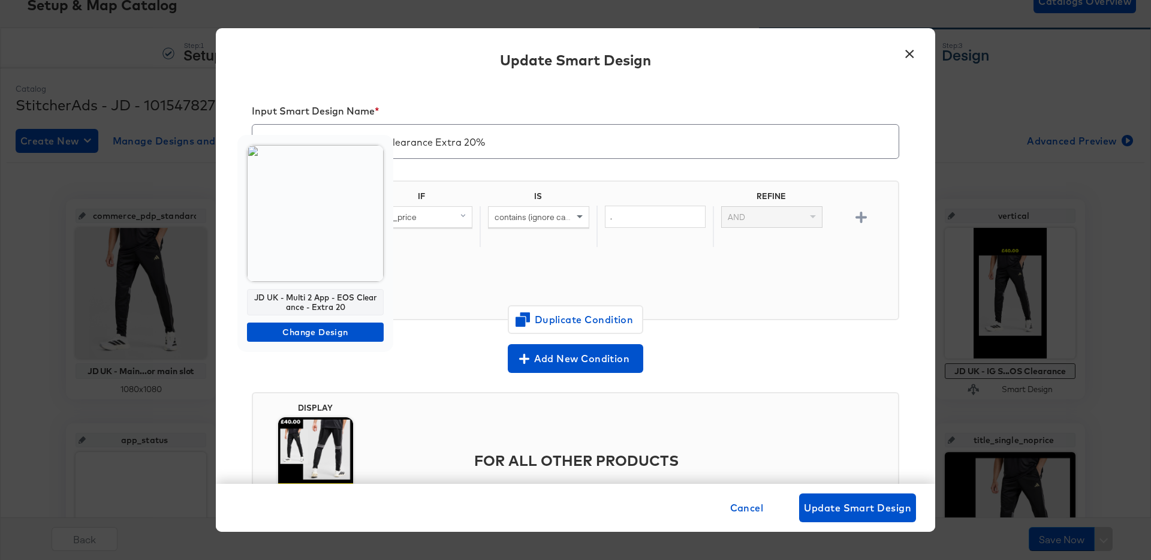
click at [910, 56] on div at bounding box center [575, 280] width 1151 height 560
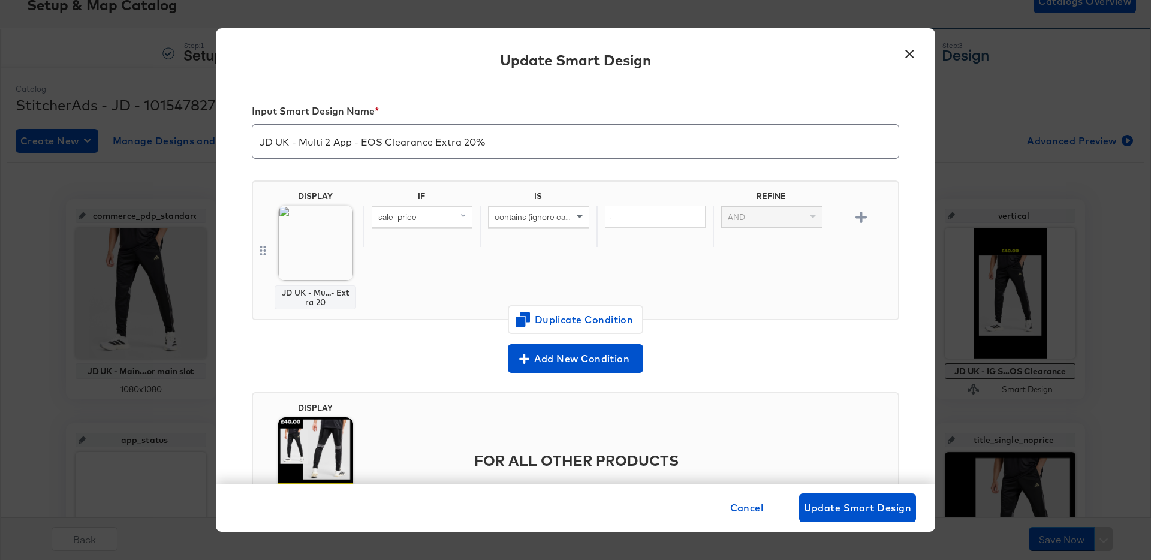
click at [909, 56] on button "×" at bounding box center [910, 51] width 22 height 22
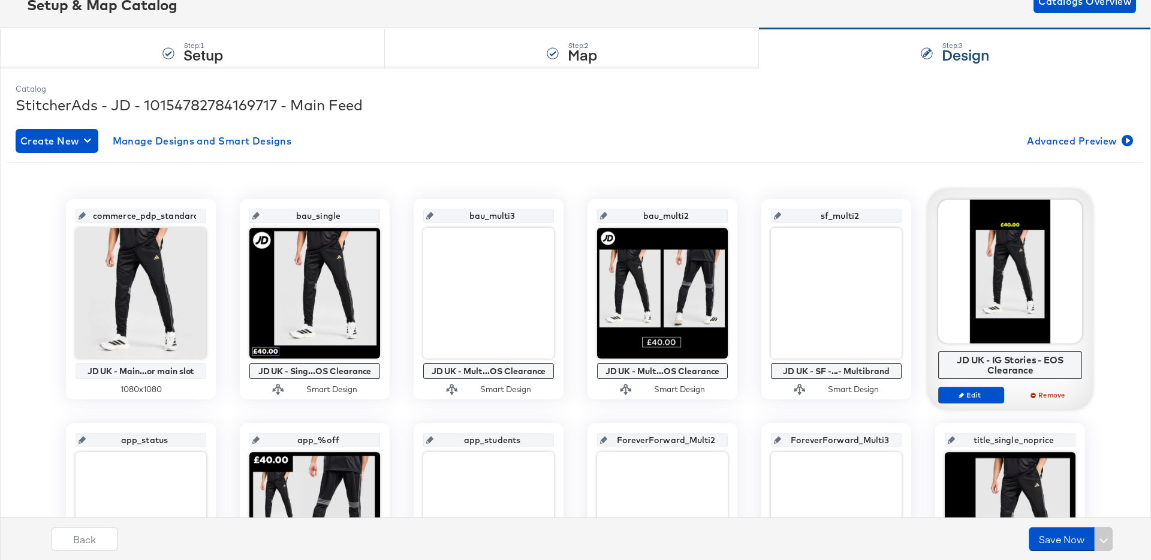
click at [658, 129] on div "Create New Manage Designs and Smart Designs Advanced Preview" at bounding box center [576, 141] width 1120 height 24
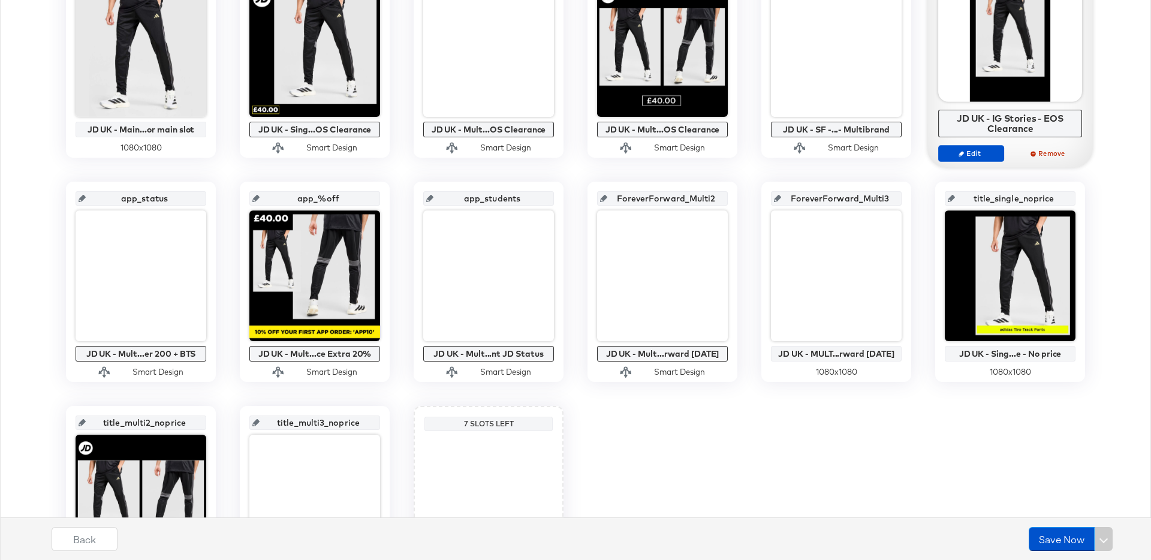
scroll to position [329, 0]
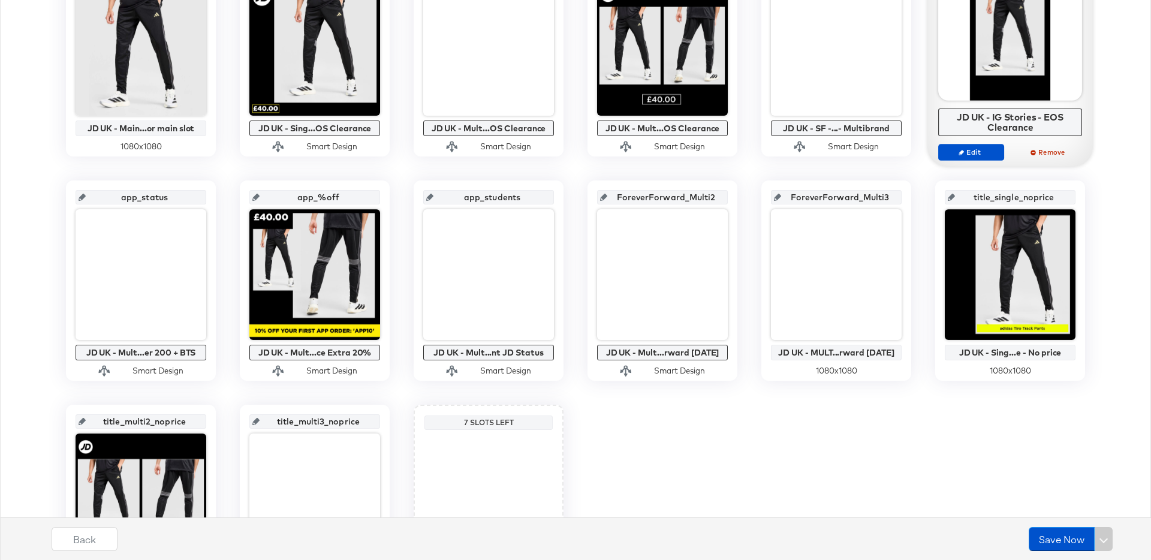
drag, startPoint x: 678, startPoint y: 465, endPoint x: 579, endPoint y: 432, distance: 104.1
click at [656, 458] on div "commerce_pdp_standard_preferred JD UK - Main...or main slot 1080 x 1080 bau_sin…" at bounding box center [576, 280] width 1138 height 649
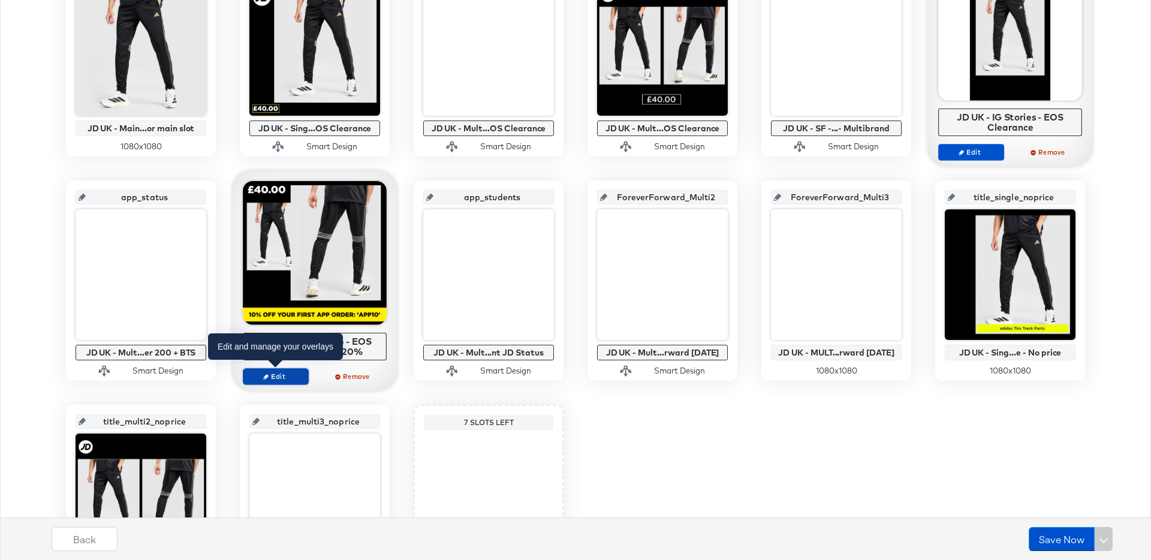
click at [273, 377] on span "Edit" at bounding box center [275, 376] width 55 height 9
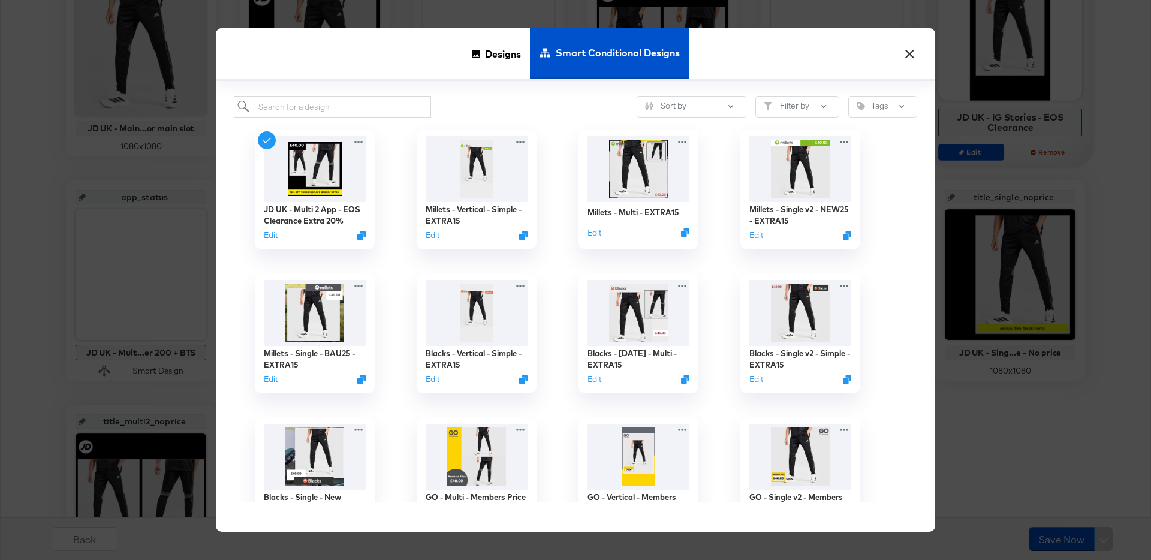
click at [911, 55] on button "×" at bounding box center [910, 51] width 22 height 22
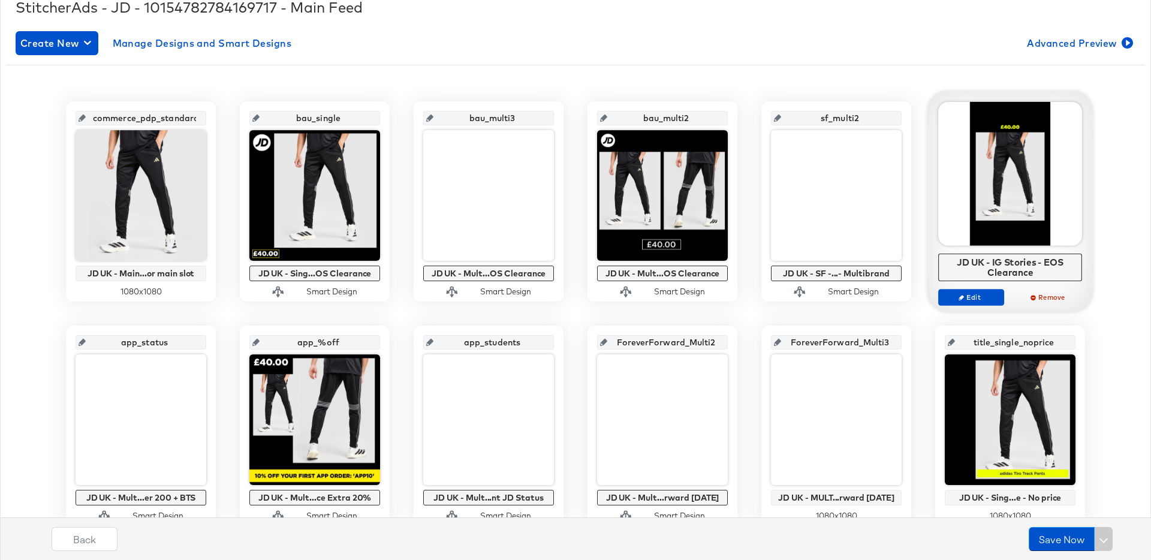
scroll to position [0, 0]
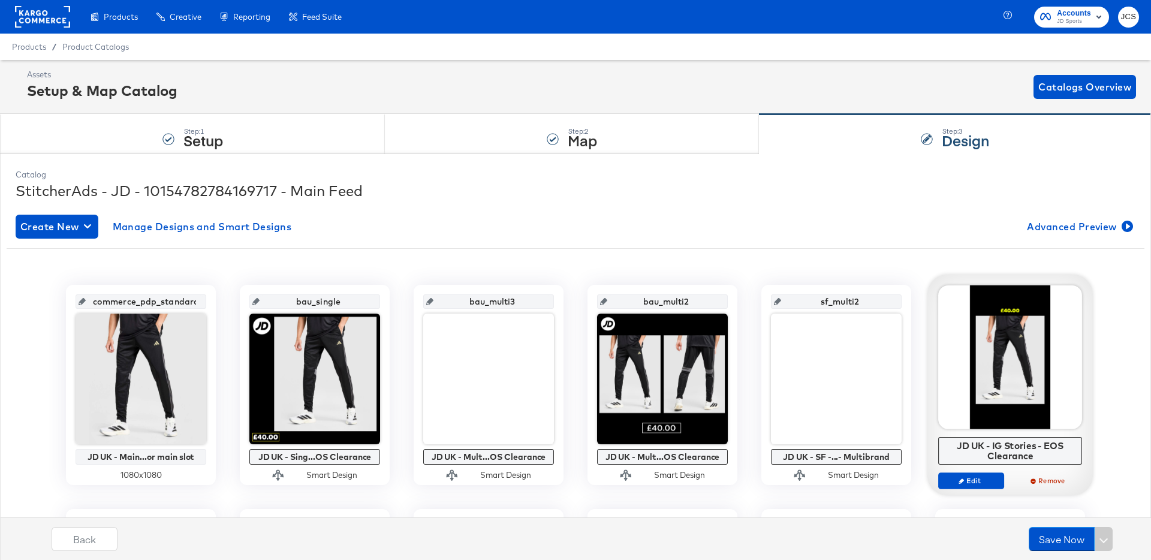
click at [54, 21] on rect at bounding box center [42, 17] width 55 height 22
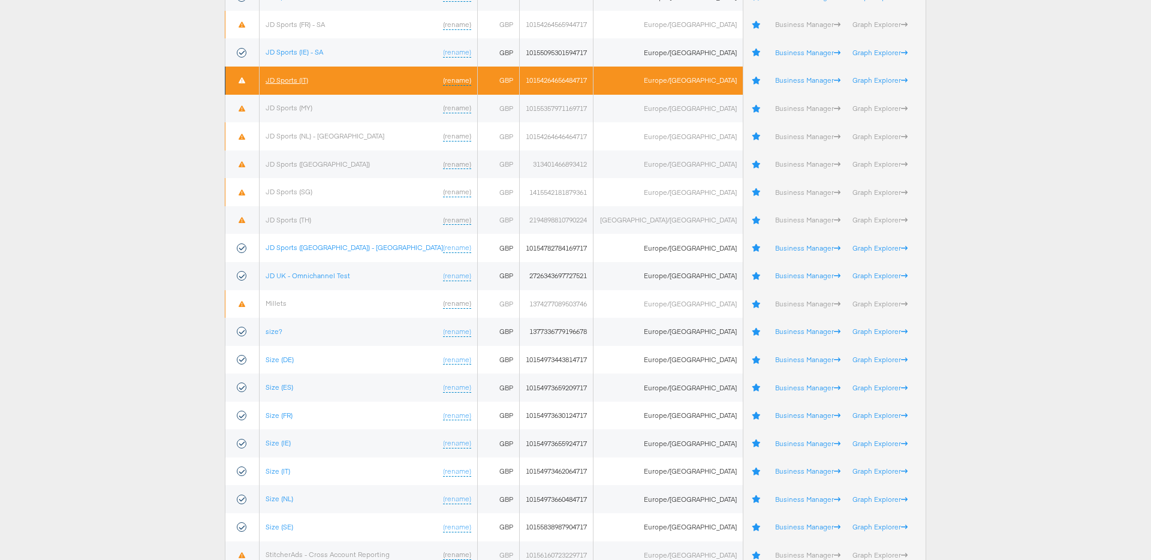
scroll to position [480, 0]
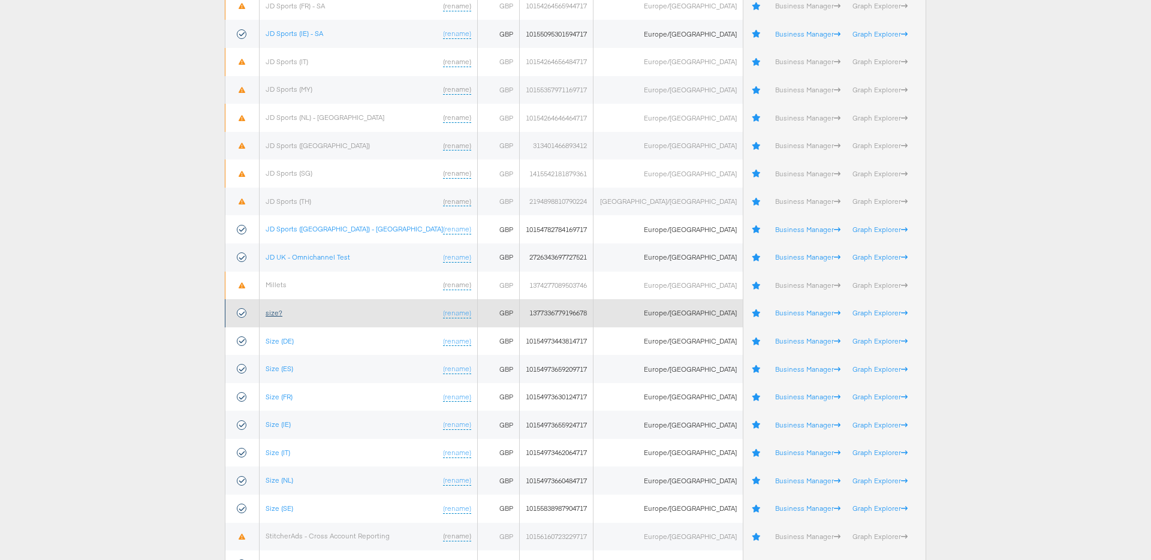
click at [282, 311] on link "size?" at bounding box center [274, 312] width 17 height 9
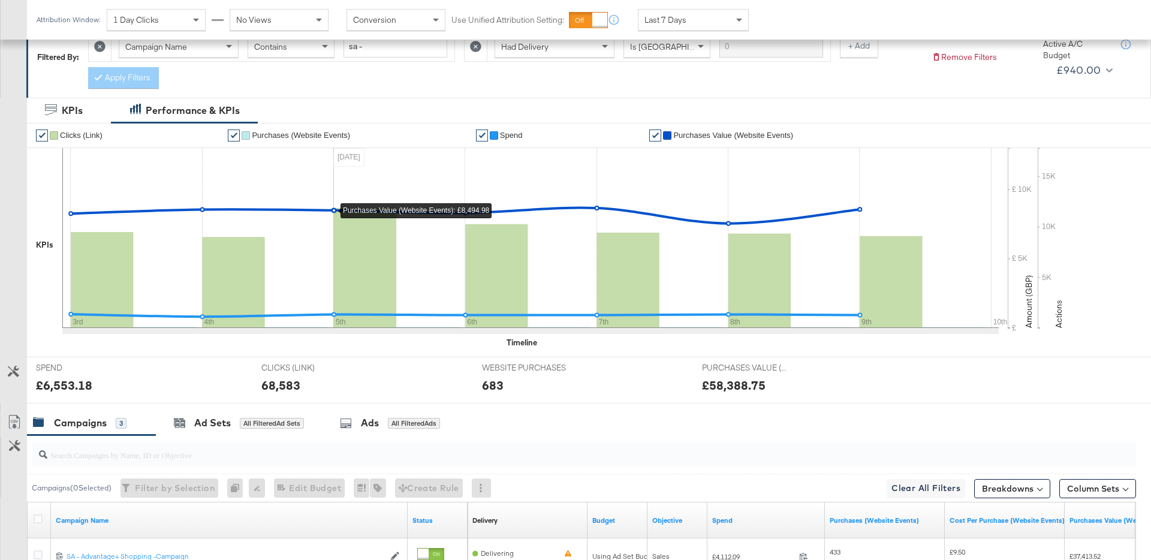
scroll to position [180, 0]
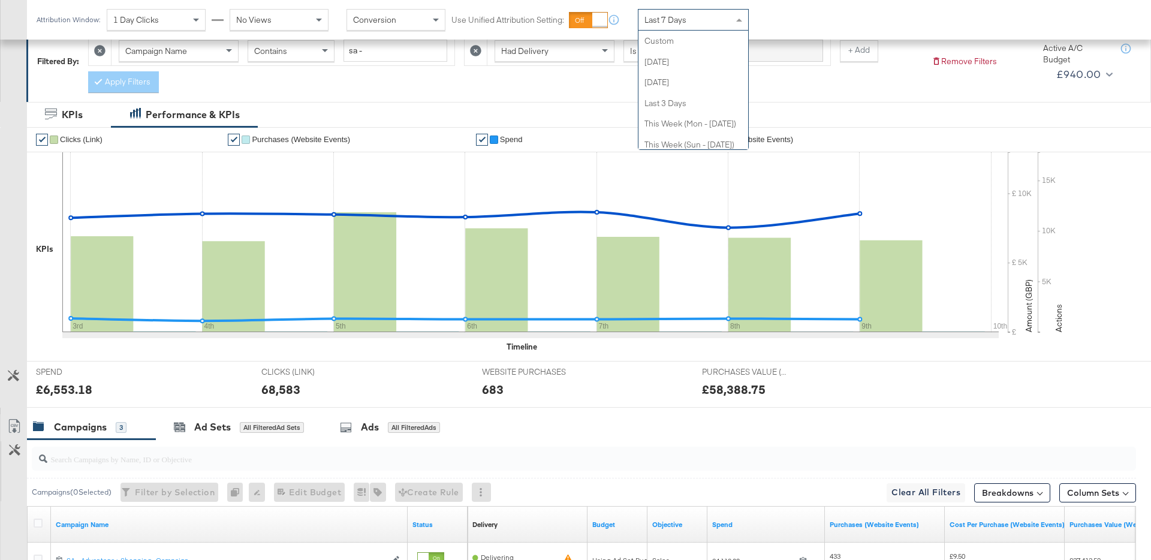
click at [660, 19] on span "Last 7 Days" at bounding box center [666, 19] width 42 height 11
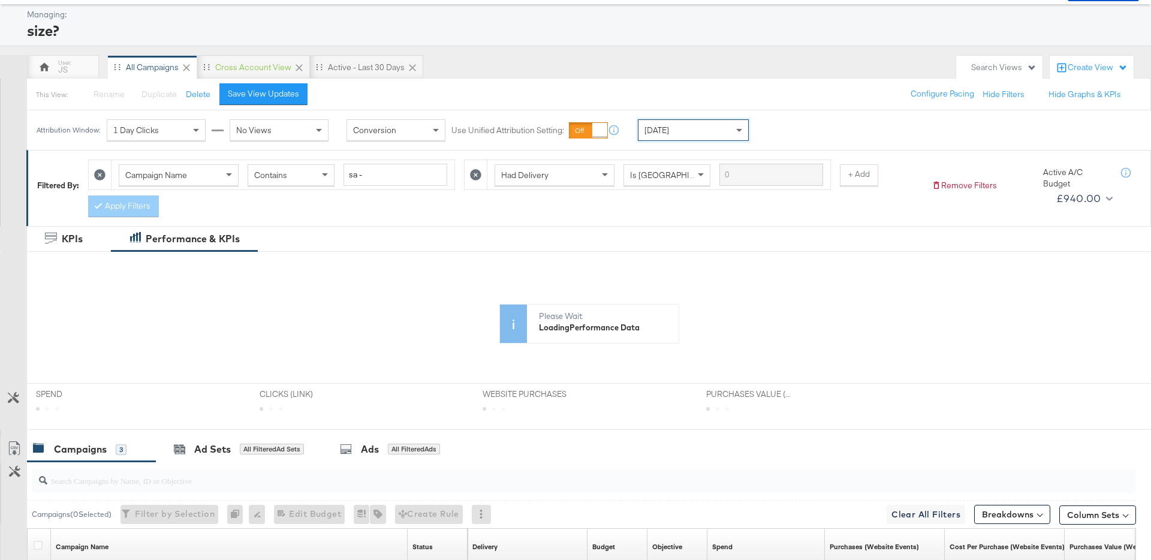
scroll to position [44, 0]
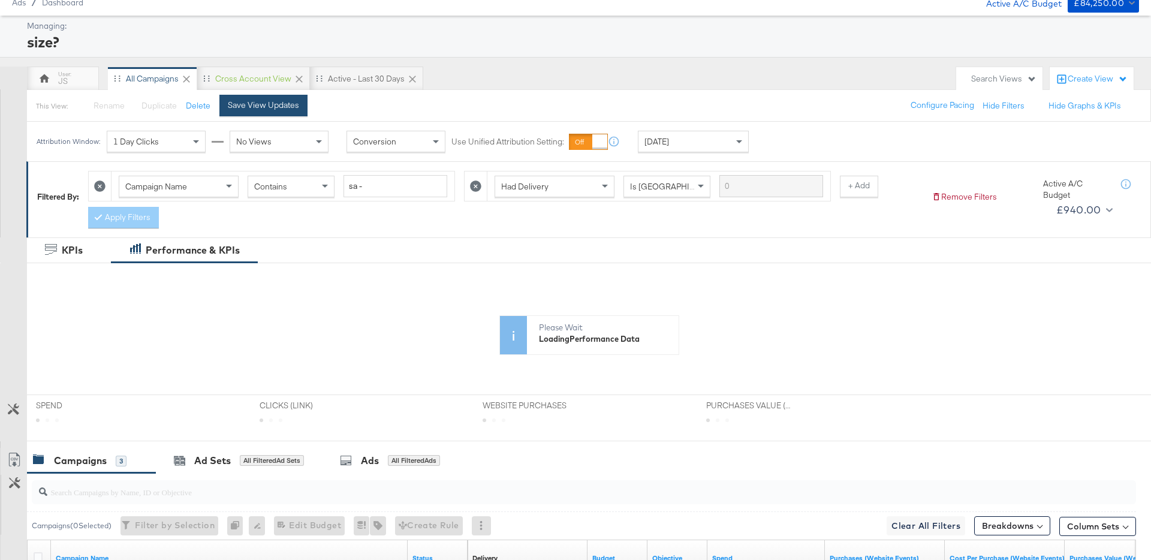
click at [288, 100] on div "Save View Updates" at bounding box center [263, 105] width 71 height 11
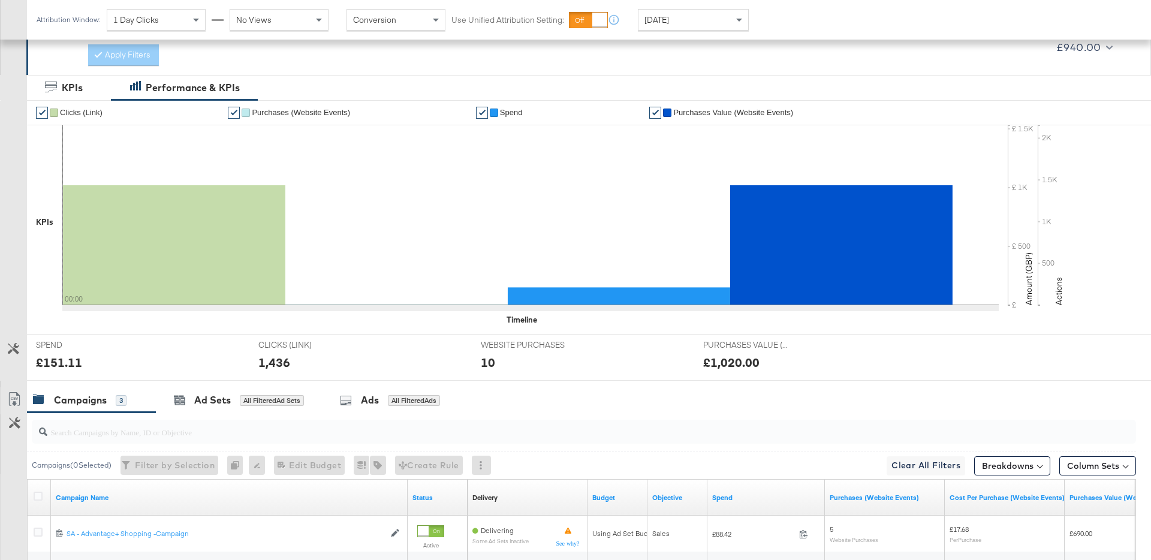
scroll to position [0, 0]
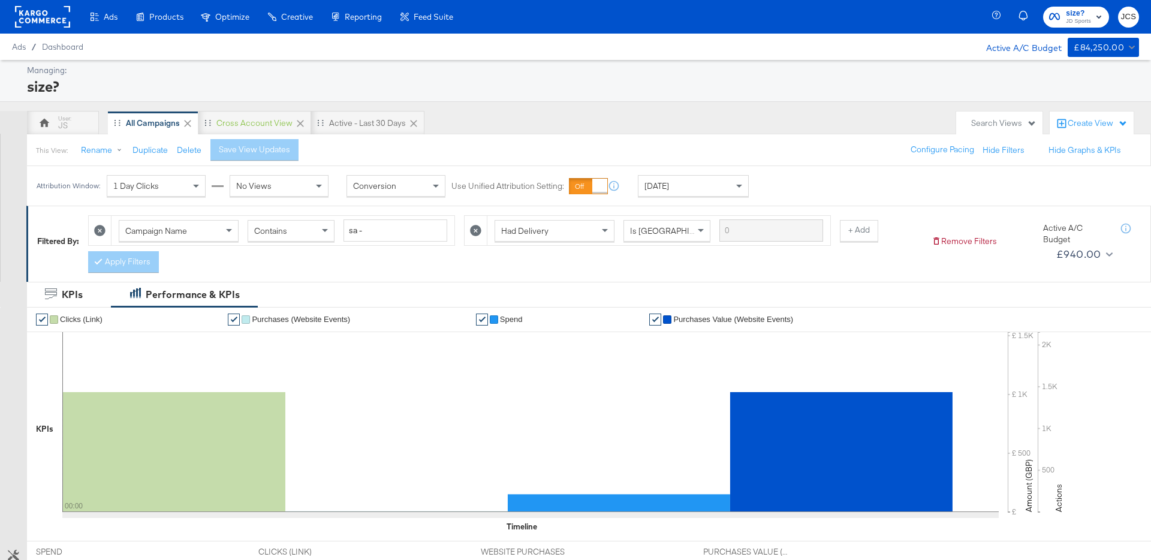
click at [45, 15] on rect at bounding box center [42, 17] width 55 height 22
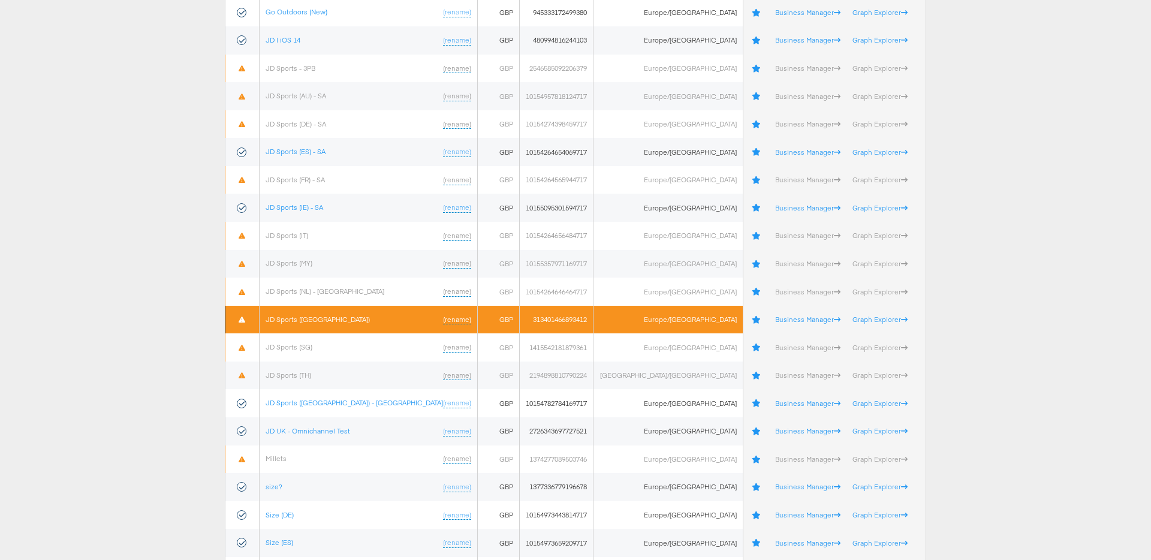
scroll to position [312, 0]
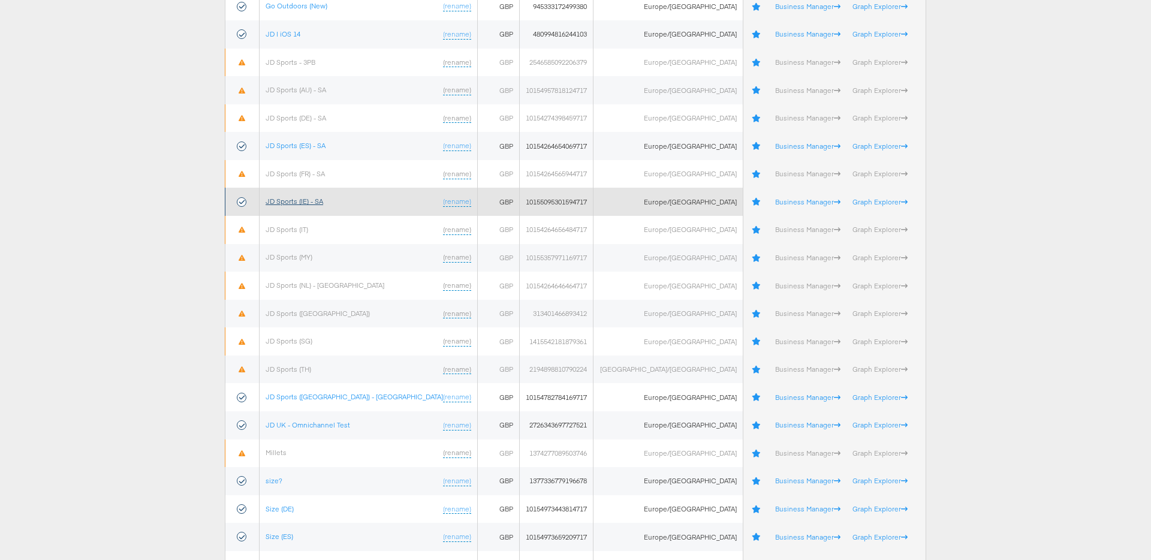
click at [316, 198] on link "JD Sports (IE) - SA" at bounding box center [295, 201] width 58 height 9
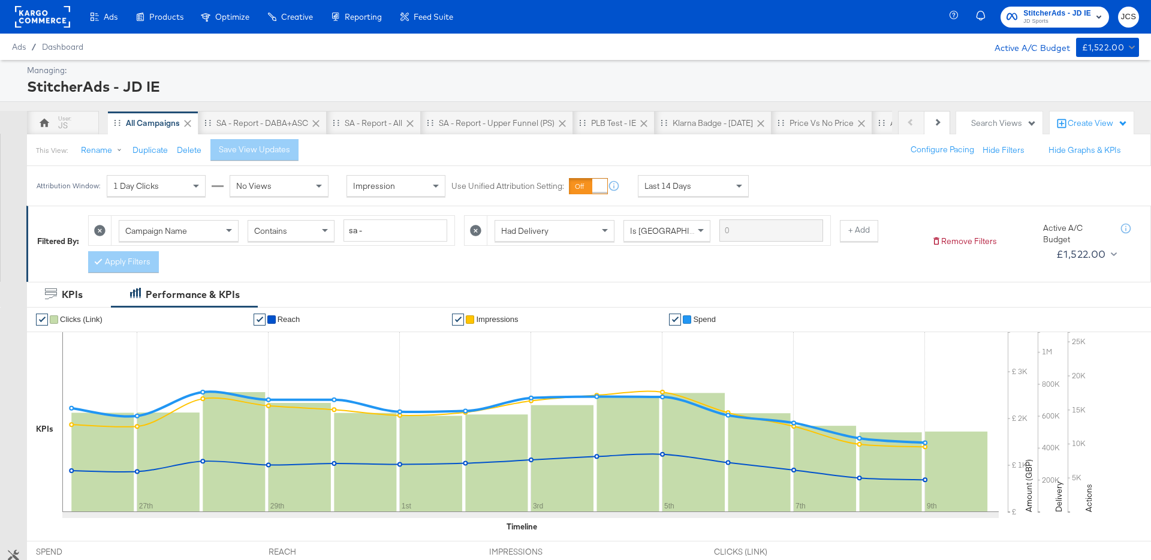
click at [450, 148] on div "This View: Rename Duplicate Delete Save View Updates Configure Pacing Hide Filt…" at bounding box center [588, 150] width 1125 height 32
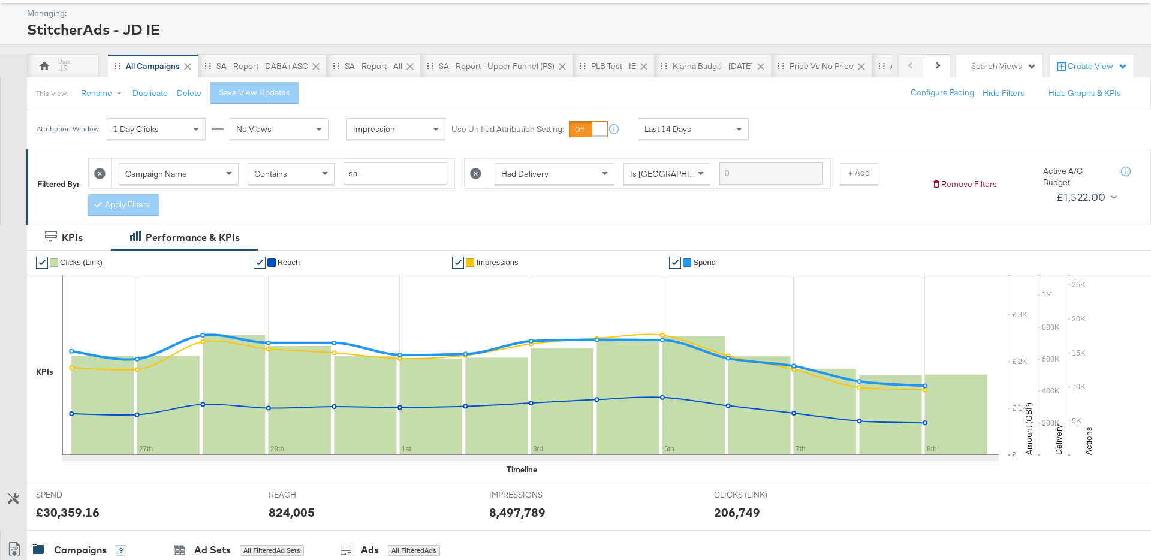
scroll to position [58, 0]
click at [712, 134] on div "Last 14 Days" at bounding box center [694, 128] width 110 height 20
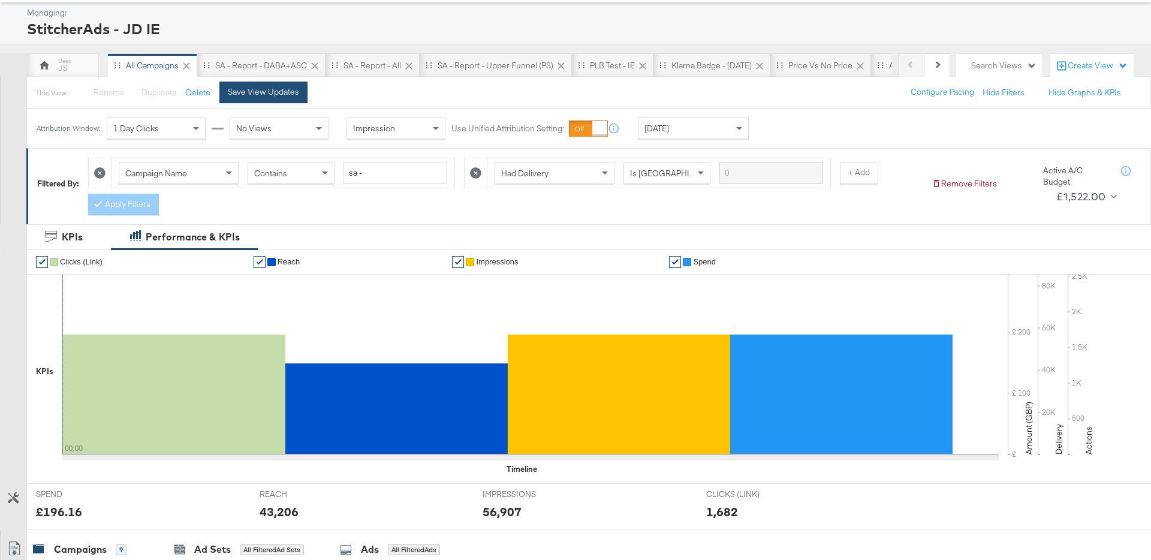
click at [255, 92] on div "Save View Updates" at bounding box center [263, 91] width 71 height 11
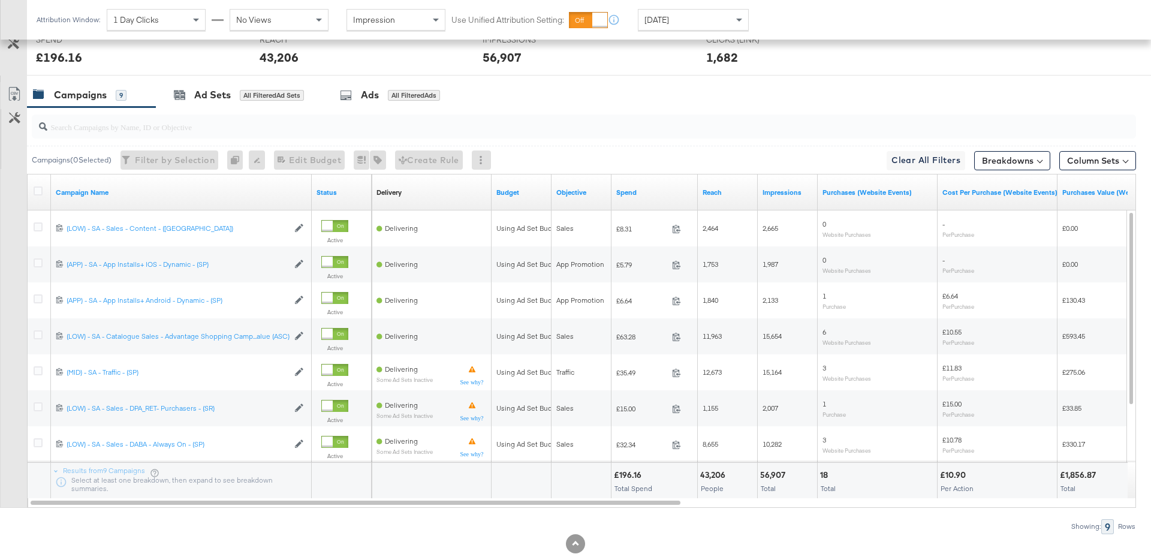
scroll to position [539, 0]
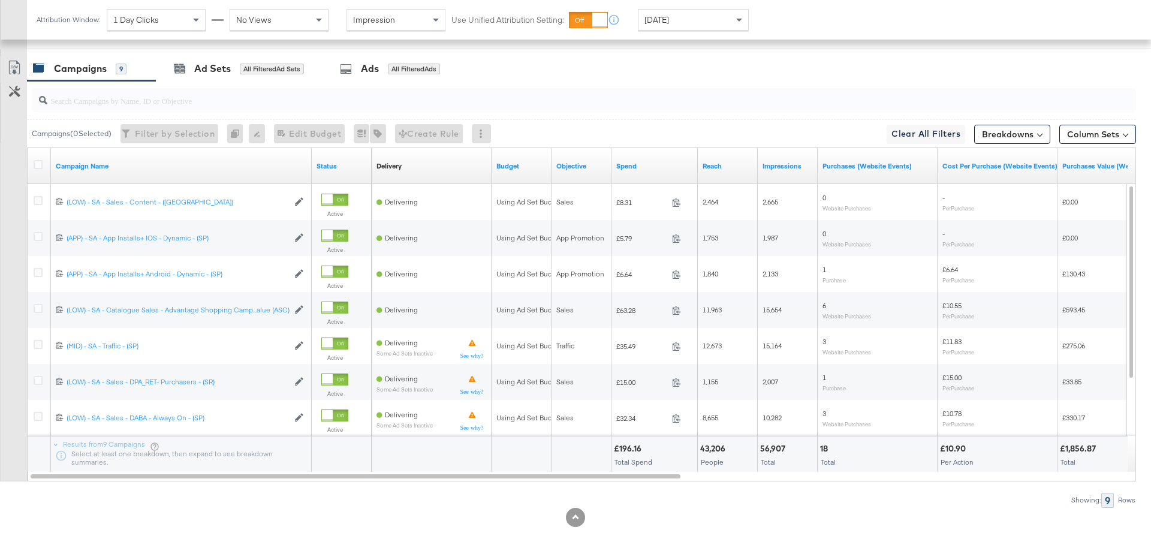
click at [676, 28] on div "[DATE]" at bounding box center [694, 20] width 110 height 20
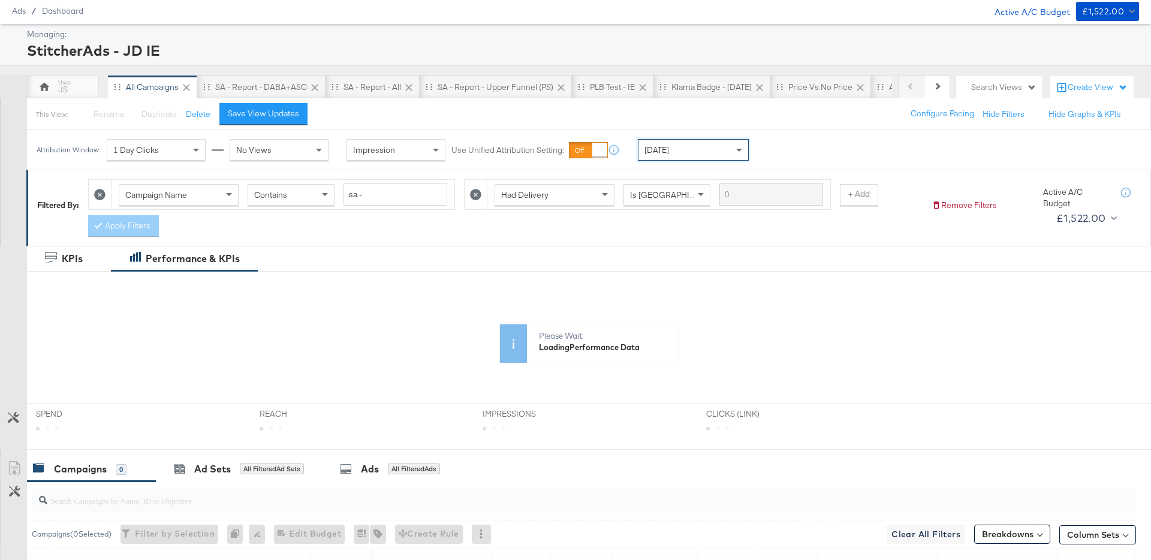
scroll to position [0, 0]
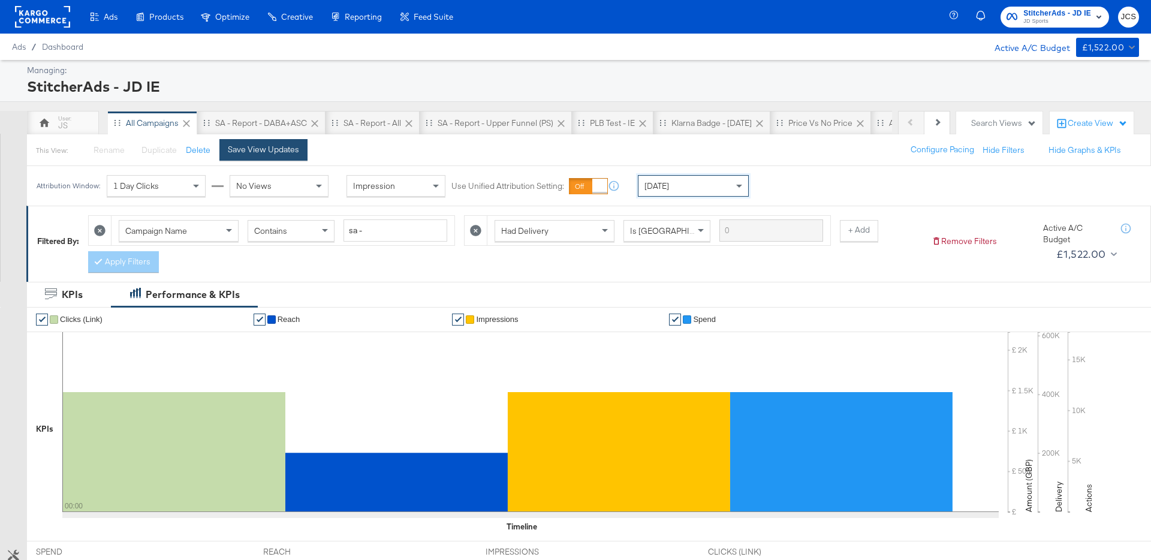
click at [250, 146] on div "Save View Updates" at bounding box center [263, 149] width 71 height 11
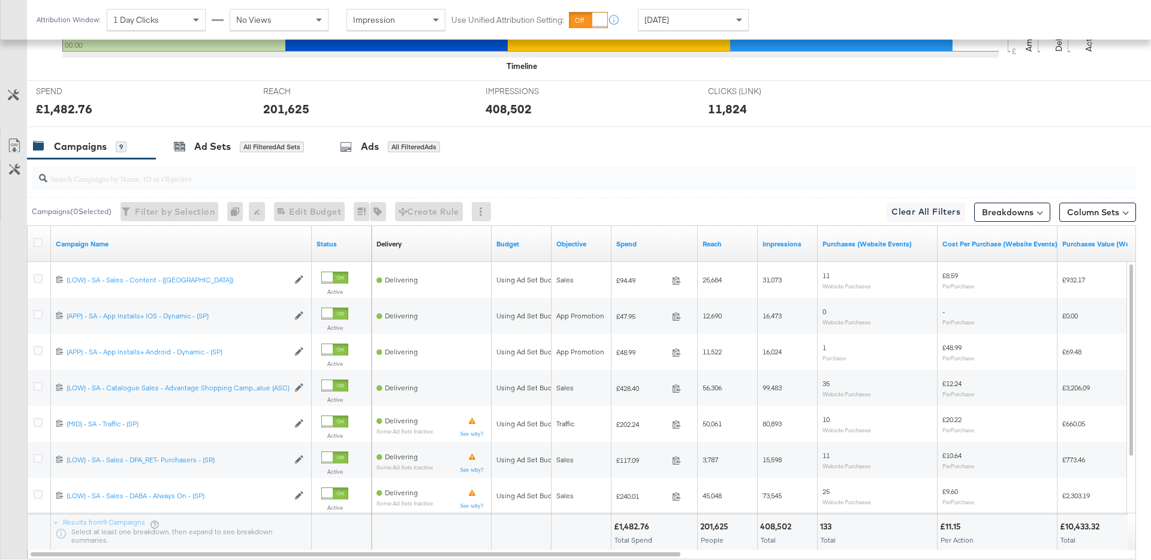
scroll to position [539, 0]
